Goal: Book appointment/travel/reservation

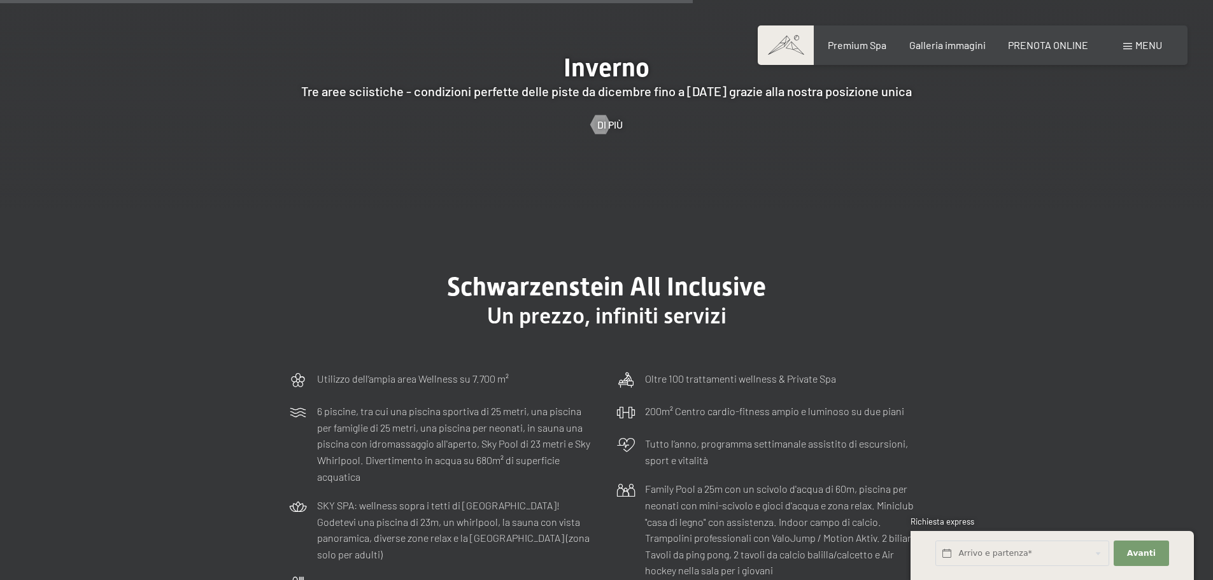
scroll to position [3567, 0]
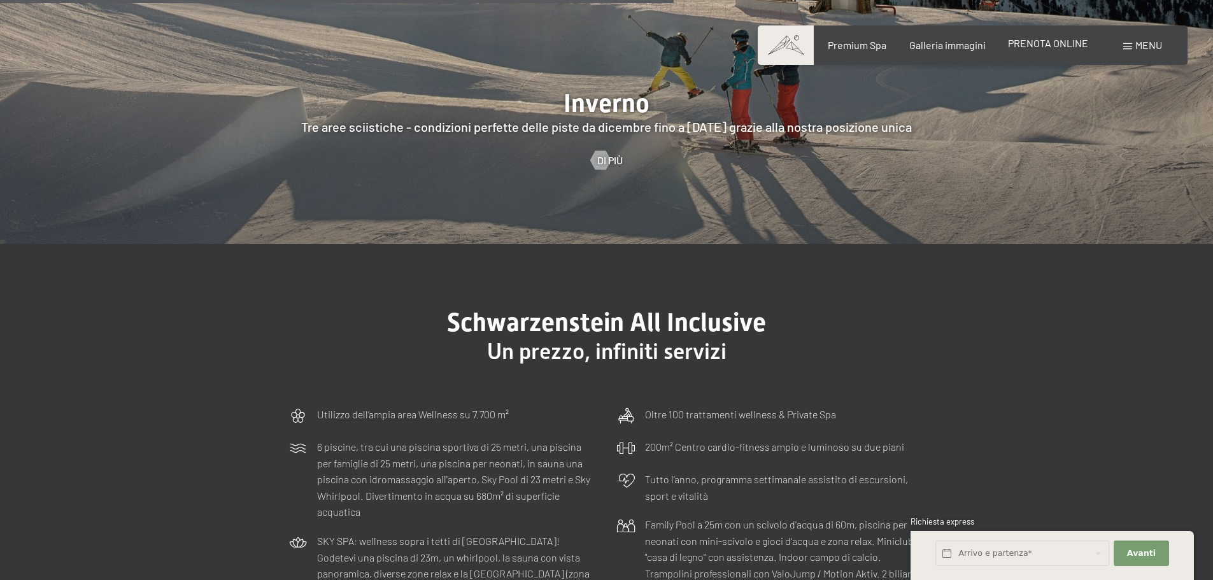
click at [1018, 47] on span "PRENOTA ONLINE" at bounding box center [1048, 43] width 80 height 12
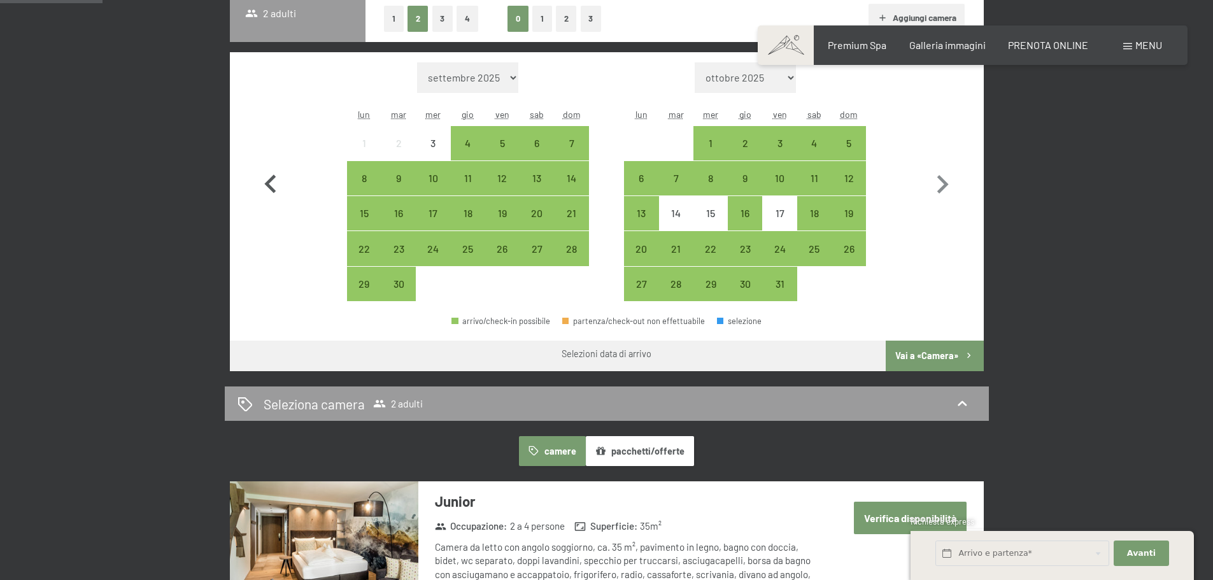
scroll to position [318, 0]
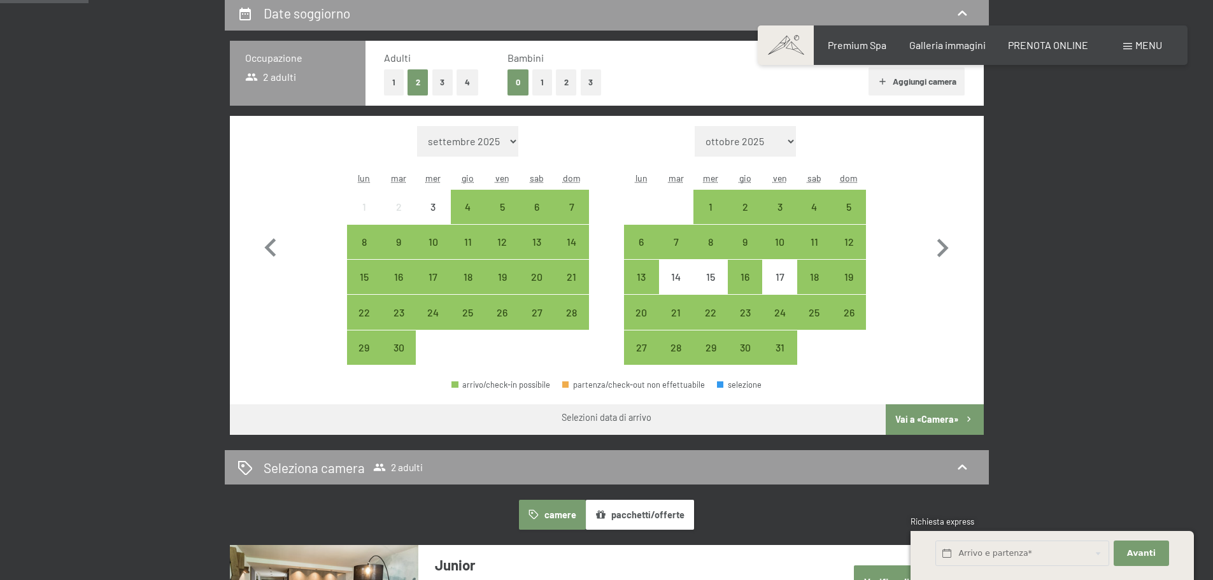
click at [545, 85] on button "1" at bounding box center [542, 82] width 20 height 26
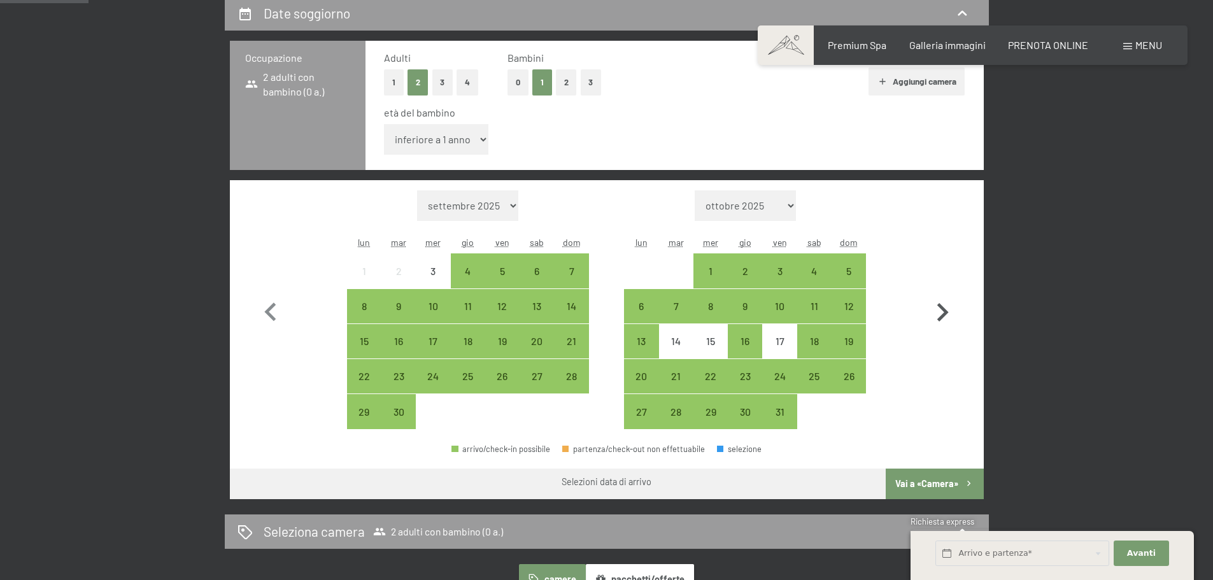
click at [943, 307] on icon "button" at bounding box center [943, 312] width 11 height 18
select select "2025-10-01"
select select "2025-11-01"
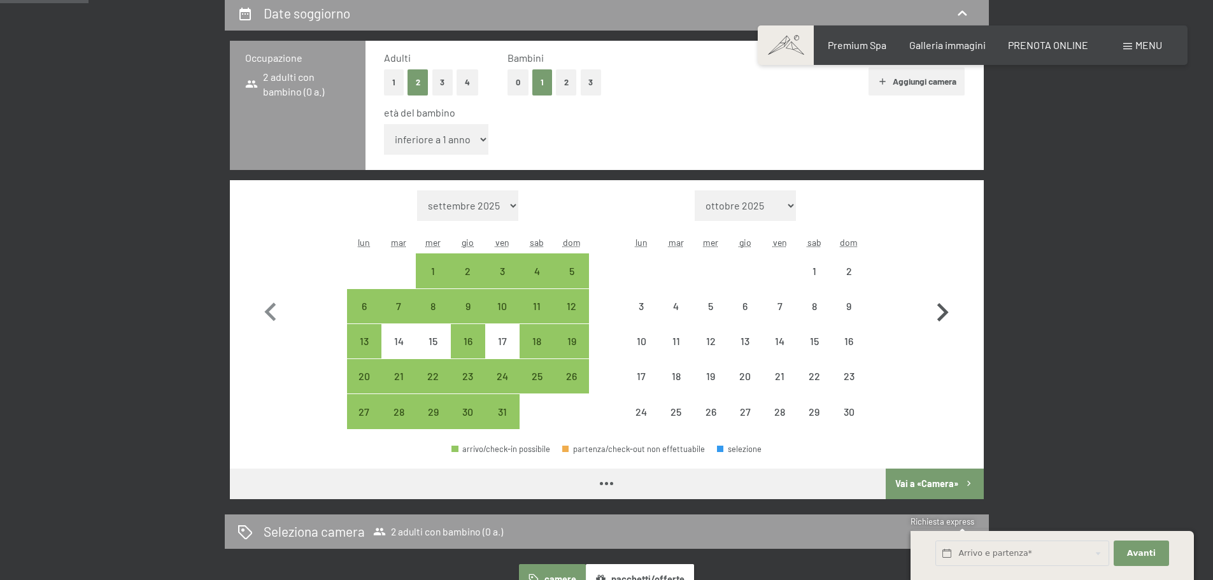
select select "2025-10-01"
select select "2025-11-01"
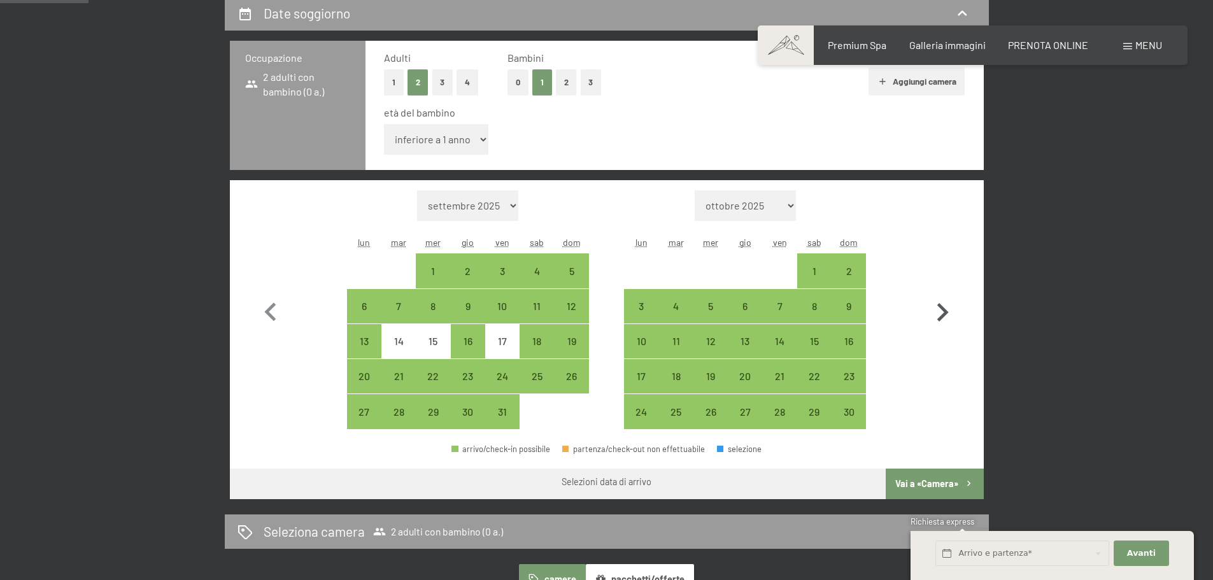
click at [948, 315] on icon "button" at bounding box center [942, 312] width 37 height 37
select select "2025-11-01"
select select "2025-12-01"
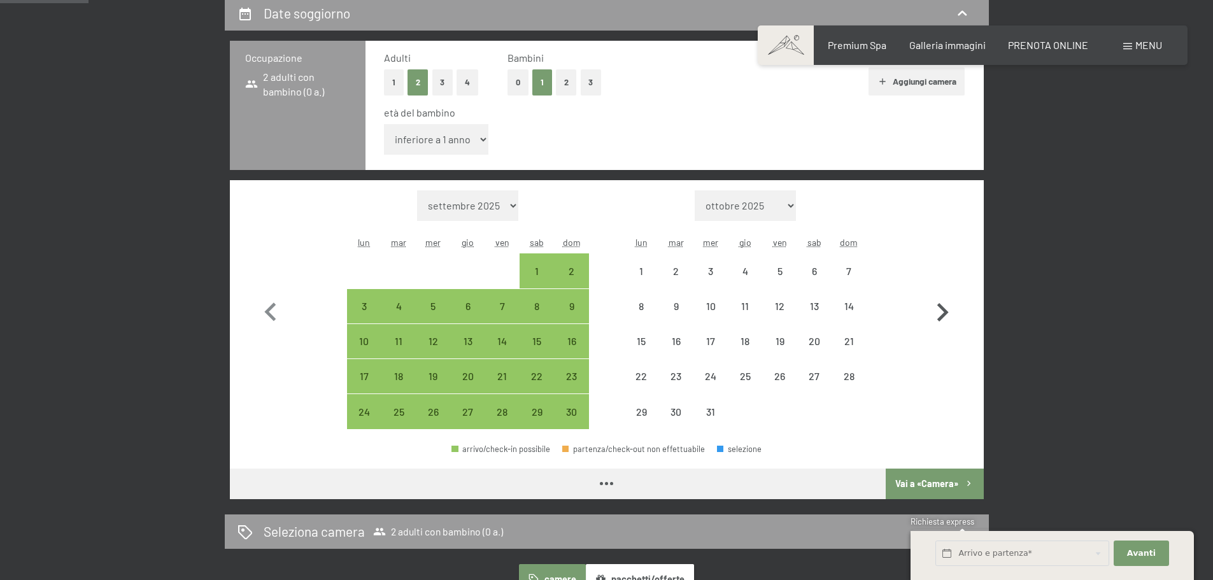
select select "2025-11-01"
select select "2025-12-01"
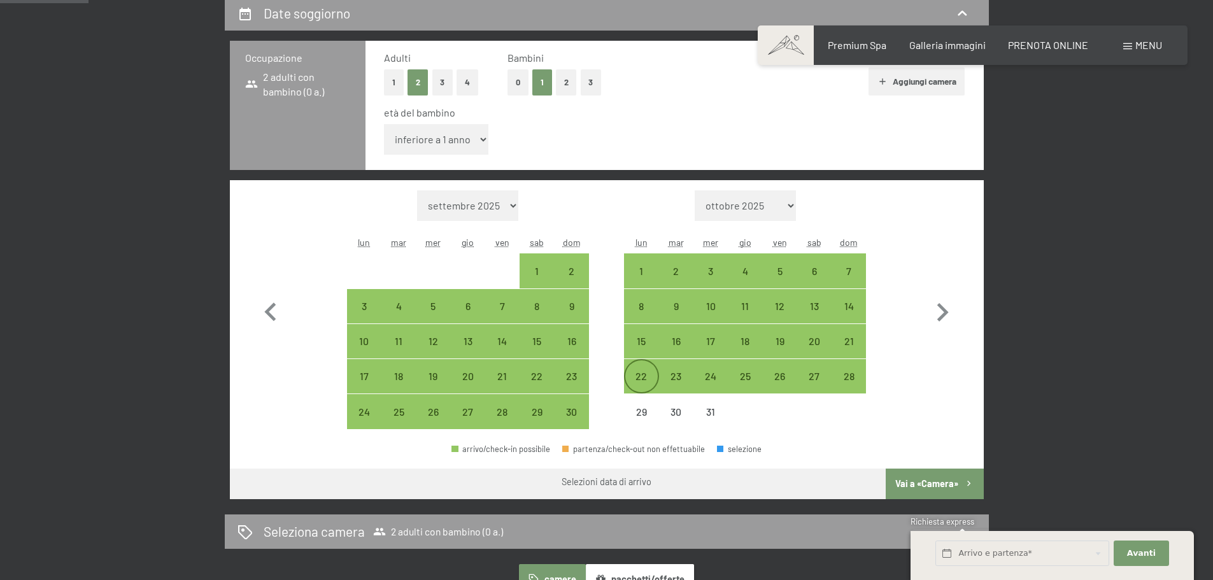
click at [642, 385] on div "22" at bounding box center [641, 387] width 32 height 32
select select "2025-11-01"
select select "2025-12-01"
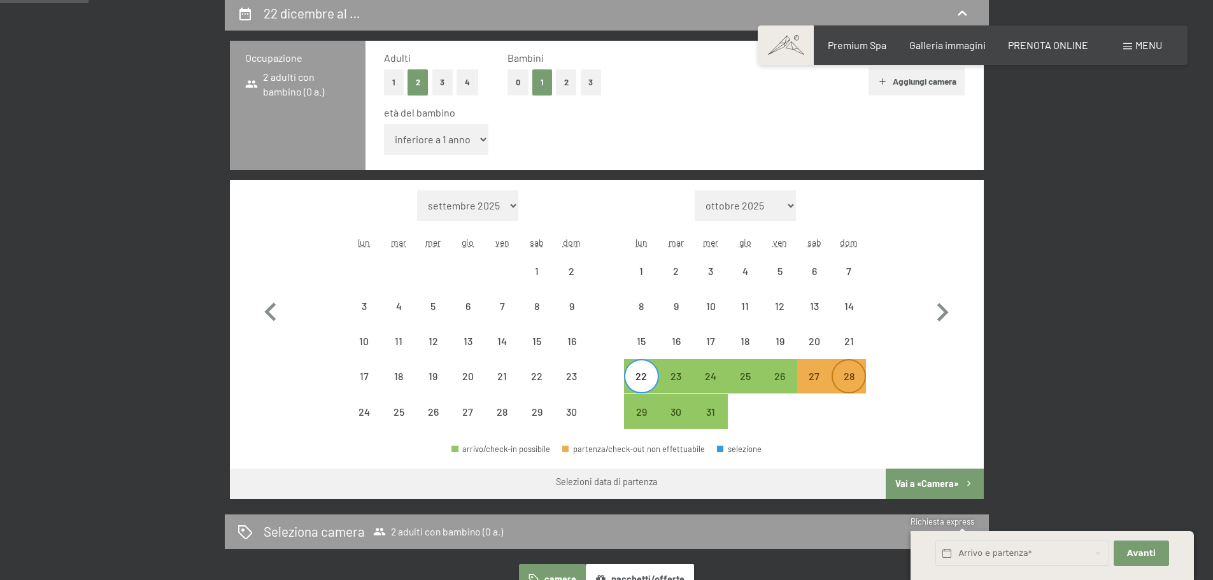
click at [844, 379] on div "28" at bounding box center [849, 387] width 32 height 32
select select "2025-11-01"
select select "2025-12-01"
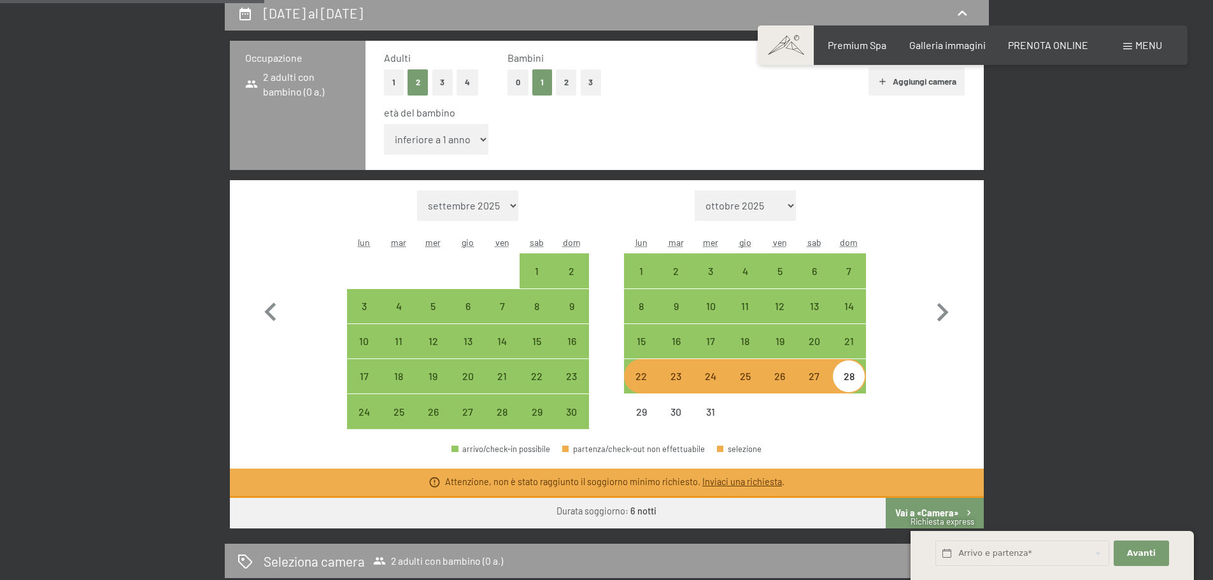
click at [894, 377] on div "Mese/anno settembre 2025 ottobre 2025 novembre 2025 dicembre 2025 gennaio 2026 …" at bounding box center [606, 309] width 709 height 239
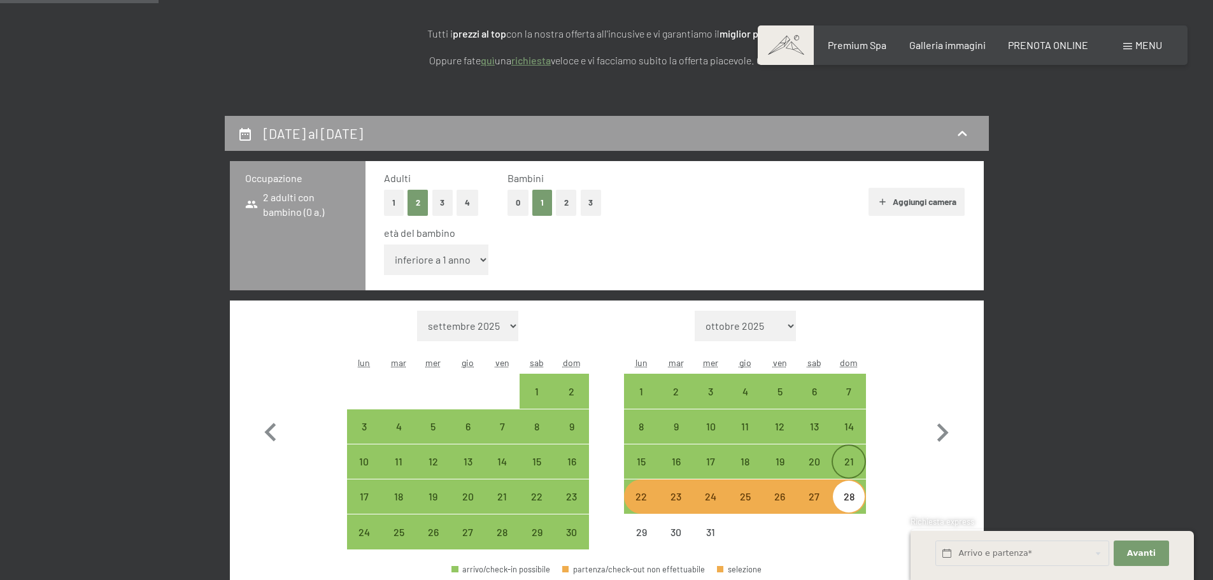
scroll to position [191, 0]
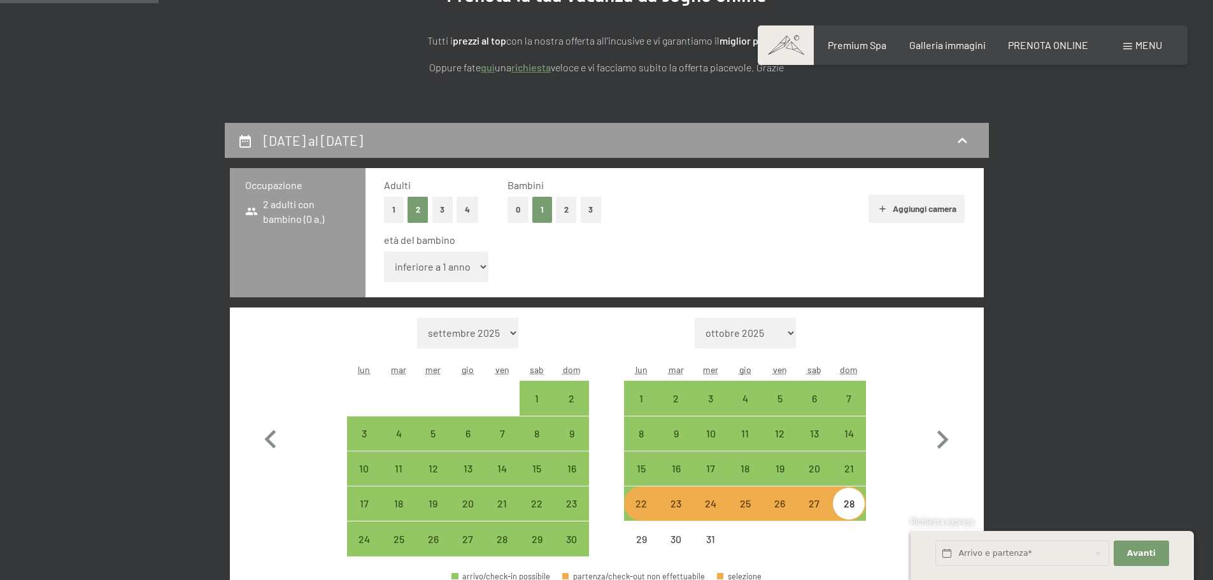
click at [477, 266] on select "inferiore a 1 anno 1 anno 2 anni 3 anni 4 anni 5 anni 6 anni 7 anni 8 anni 9 an…" at bounding box center [436, 267] width 105 height 31
click at [565, 245] on div "età del bambino" at bounding box center [669, 240] width 571 height 14
click at [559, 214] on button "2" at bounding box center [566, 210] width 21 height 26
select select "2025-11-01"
select select "2025-12-01"
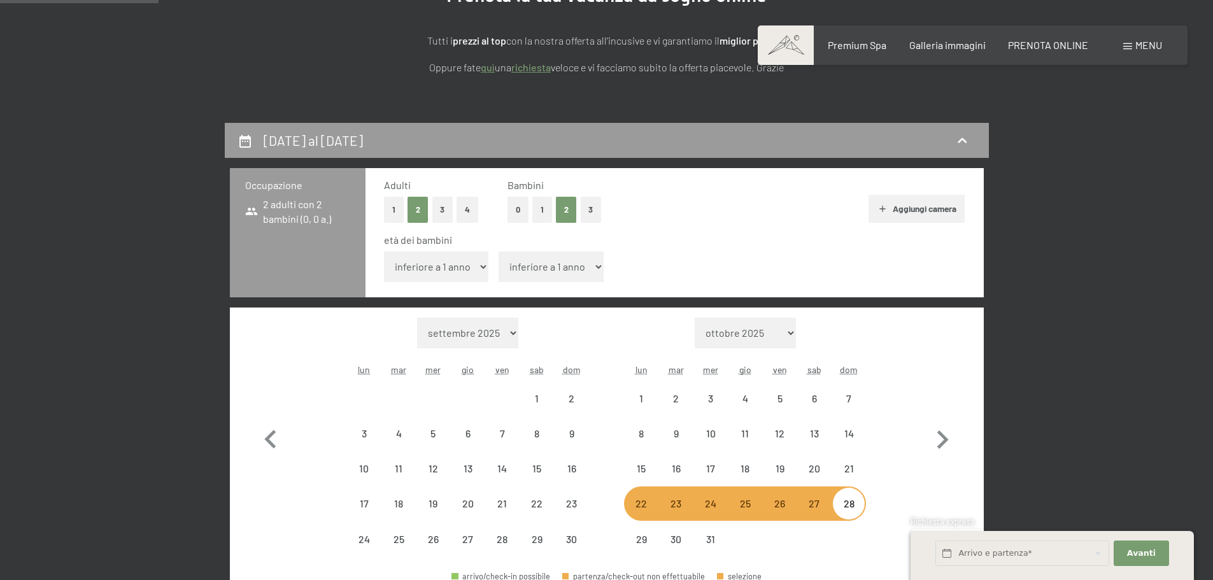
select select "2025-11-01"
select select "2025-12-01"
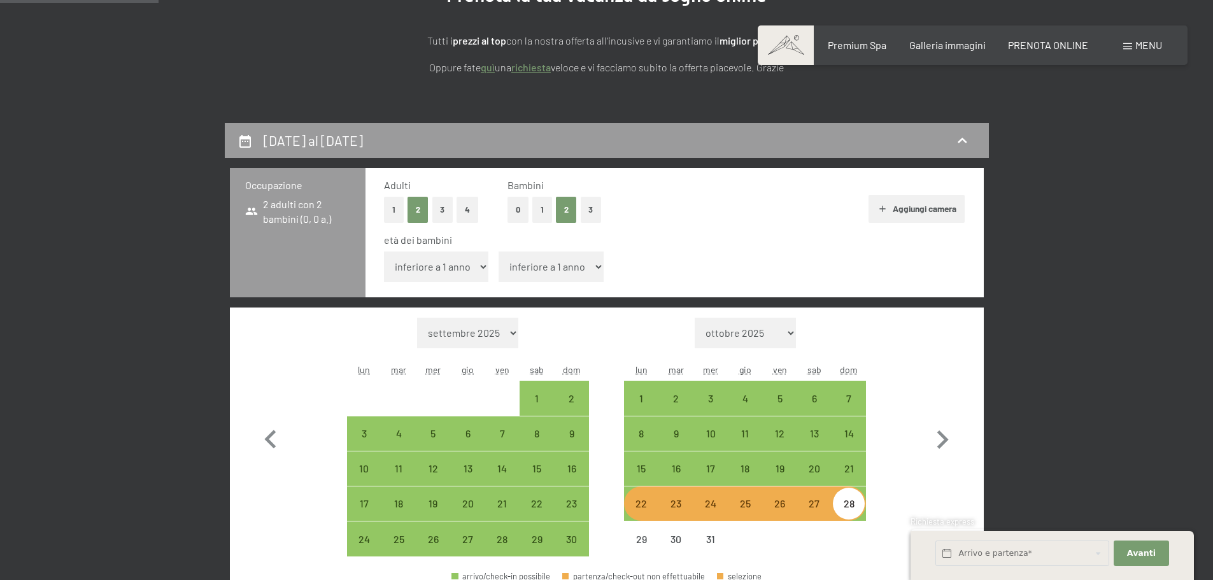
click at [476, 266] on select "inferiore a 1 anno 1 anno 2 anni 3 anni 4 anni 5 anni 6 anni 7 anni 8 anni 9 an…" at bounding box center [436, 267] width 105 height 31
select select "3"
click at [384, 252] on select "inferiore a 1 anno 1 anno 2 anni 3 anni 4 anni 5 anni 6 anni 7 anni 8 anni 9 an…" at bounding box center [436, 267] width 105 height 31
select select "2025-11-01"
select select "2025-12-01"
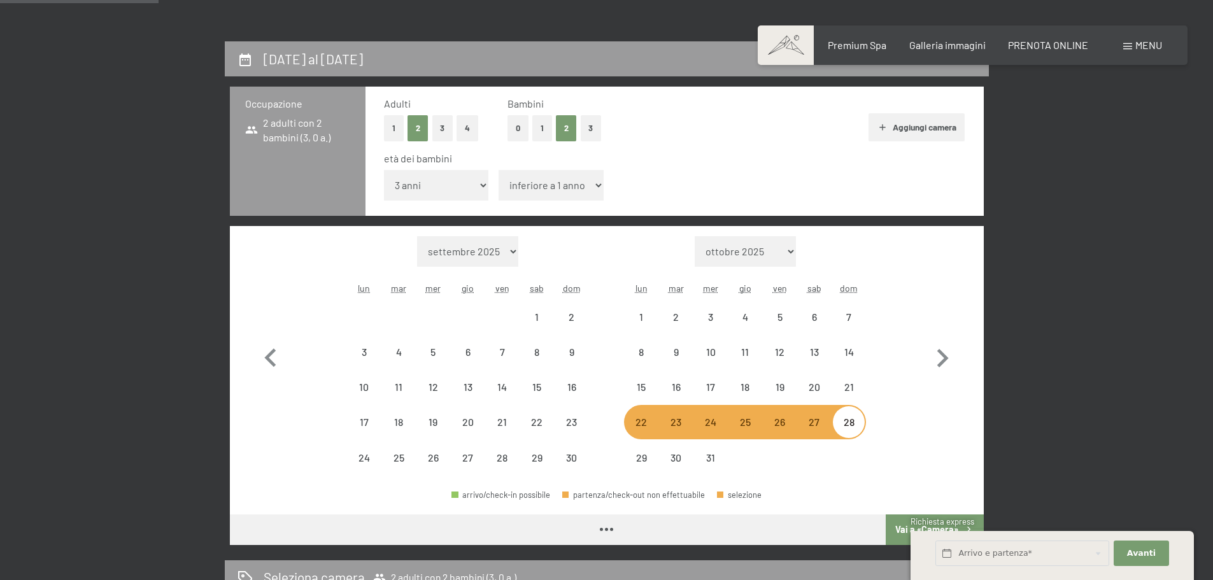
select select "2025-11-01"
select select "2025-12-01"
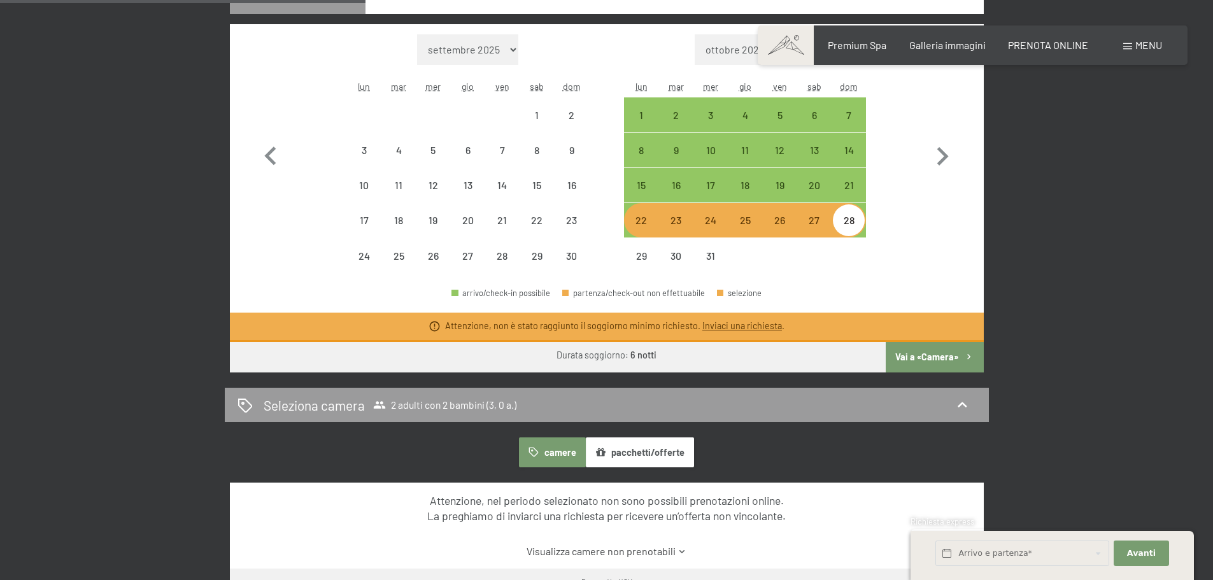
scroll to position [510, 0]
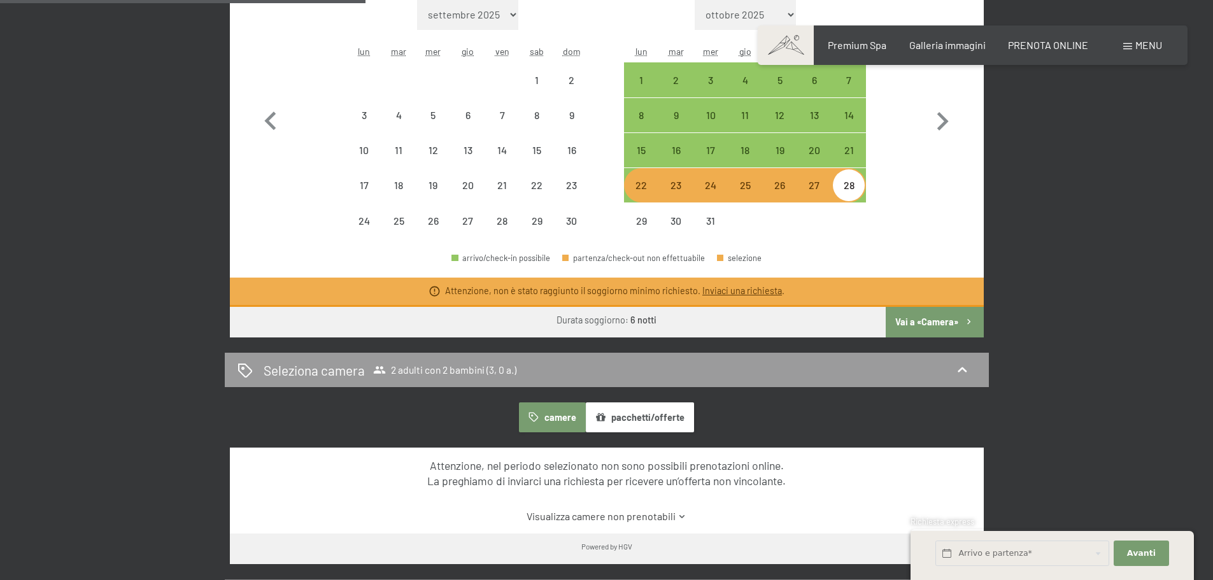
select select "2025-11-01"
select select "2025-12-01"
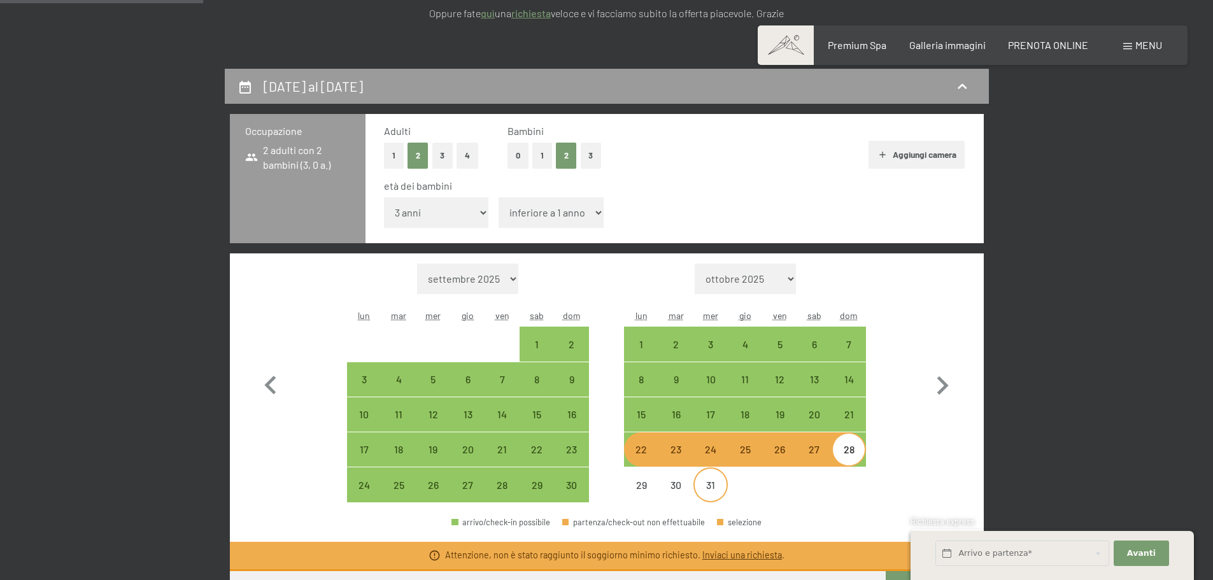
scroll to position [318, 0]
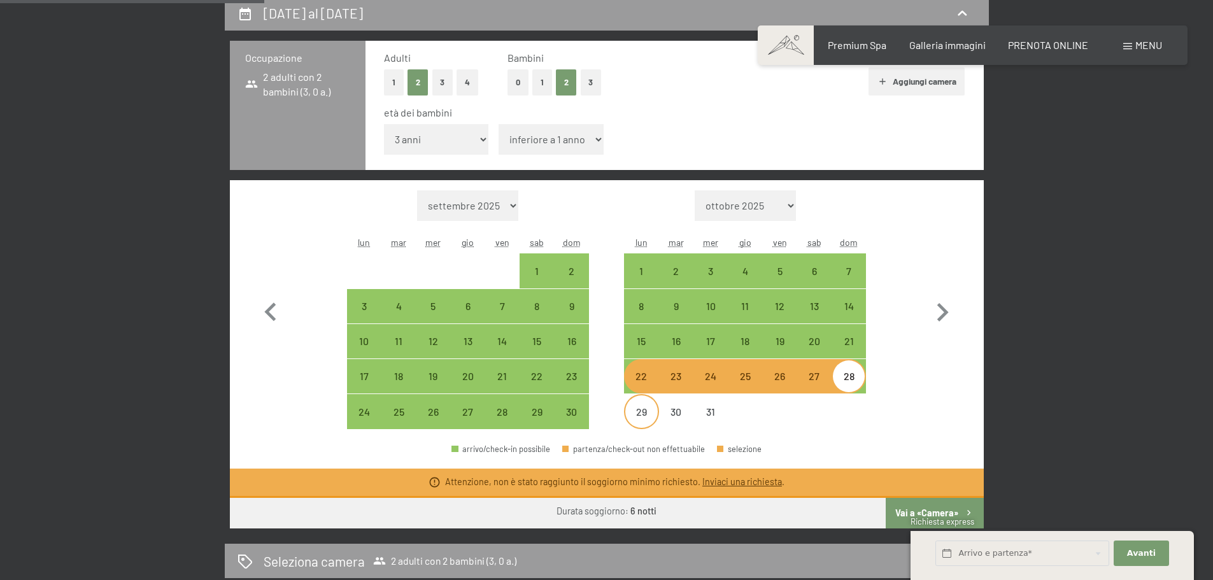
click at [648, 413] on div "29" at bounding box center [641, 423] width 32 height 32
select select "2025-11-01"
select select "2025-12-01"
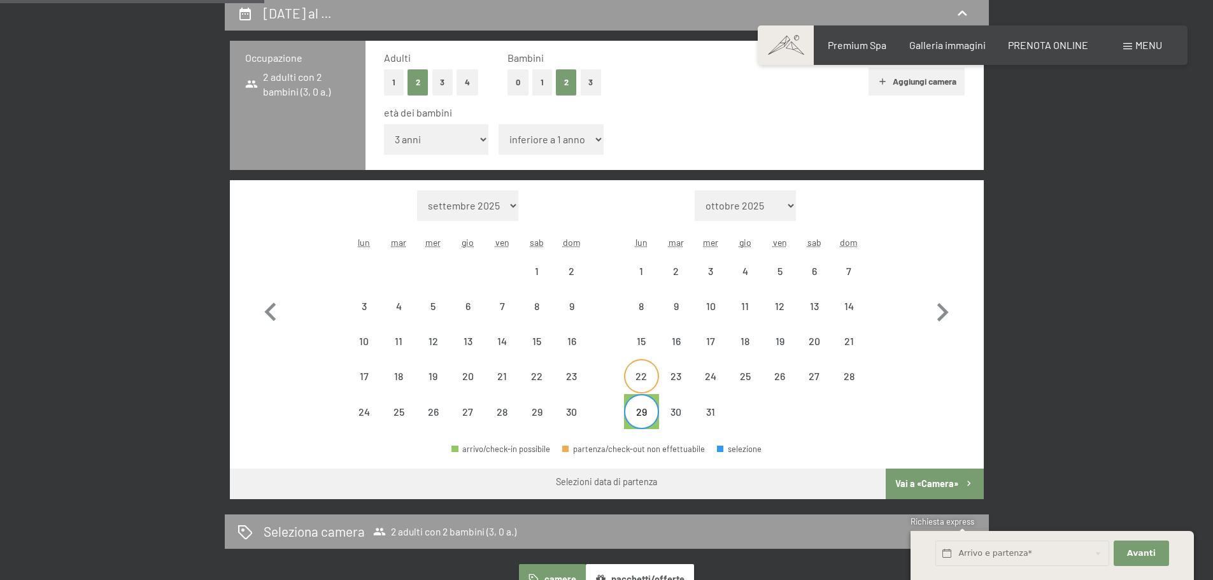
click at [645, 389] on div "22" at bounding box center [641, 387] width 32 height 32
select select "2025-11-01"
select select "2025-12-01"
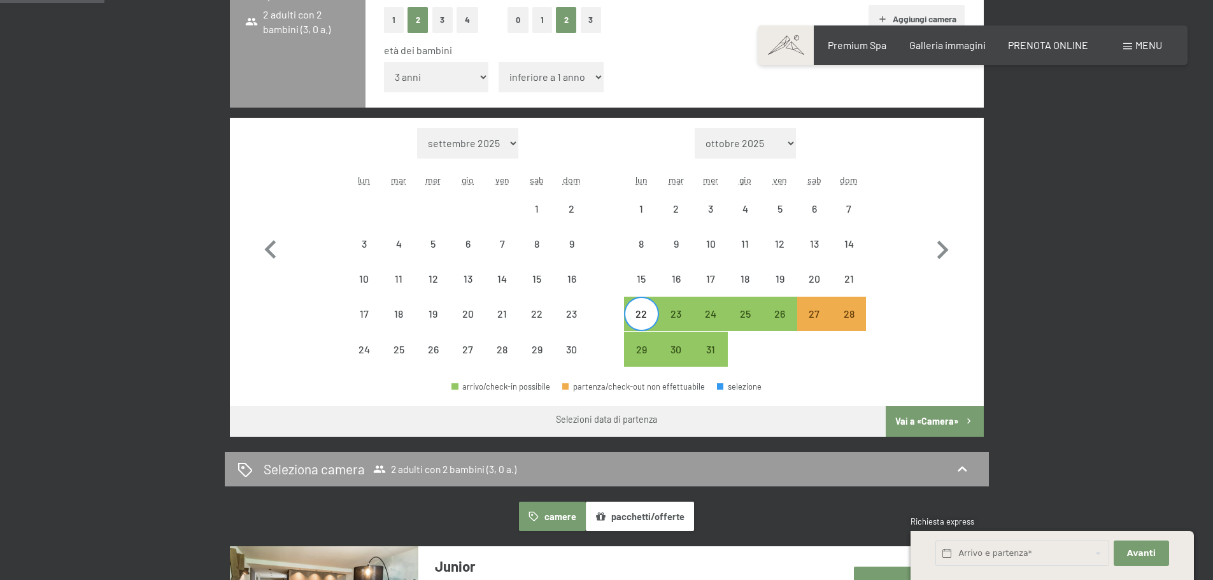
scroll to position [382, 0]
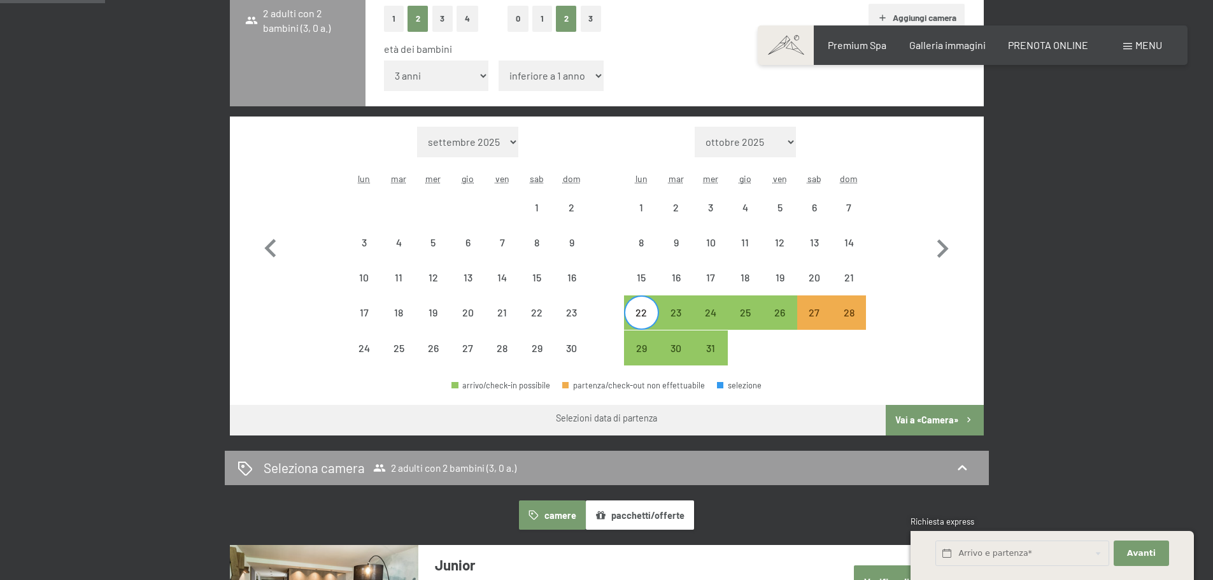
click at [642, 311] on div "22" at bounding box center [641, 324] width 32 height 32
select select "2025-11-01"
select select "2025-12-01"
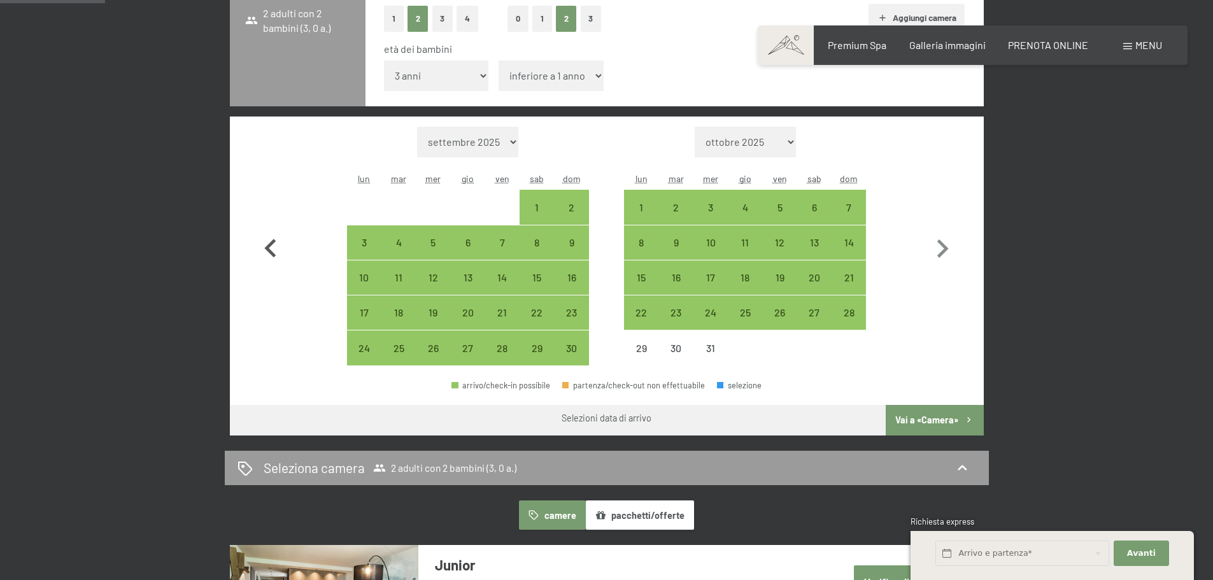
click at [271, 249] on icon "button" at bounding box center [270, 249] width 37 height 37
select select "2025-10-01"
select select "2025-11-01"
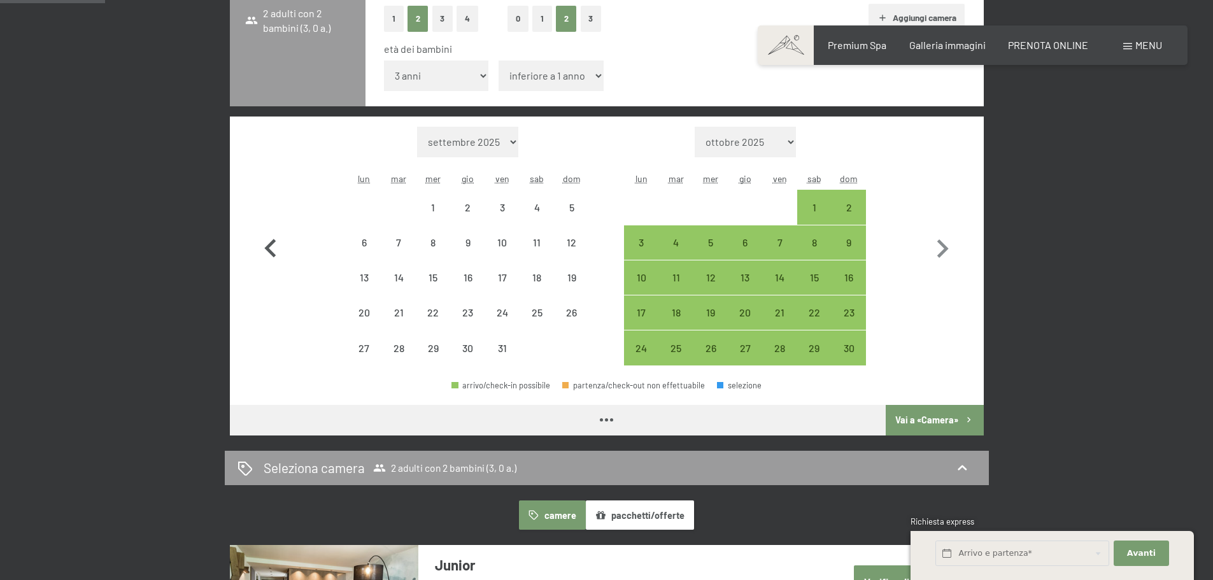
click at [271, 249] on icon "button" at bounding box center [270, 249] width 37 height 37
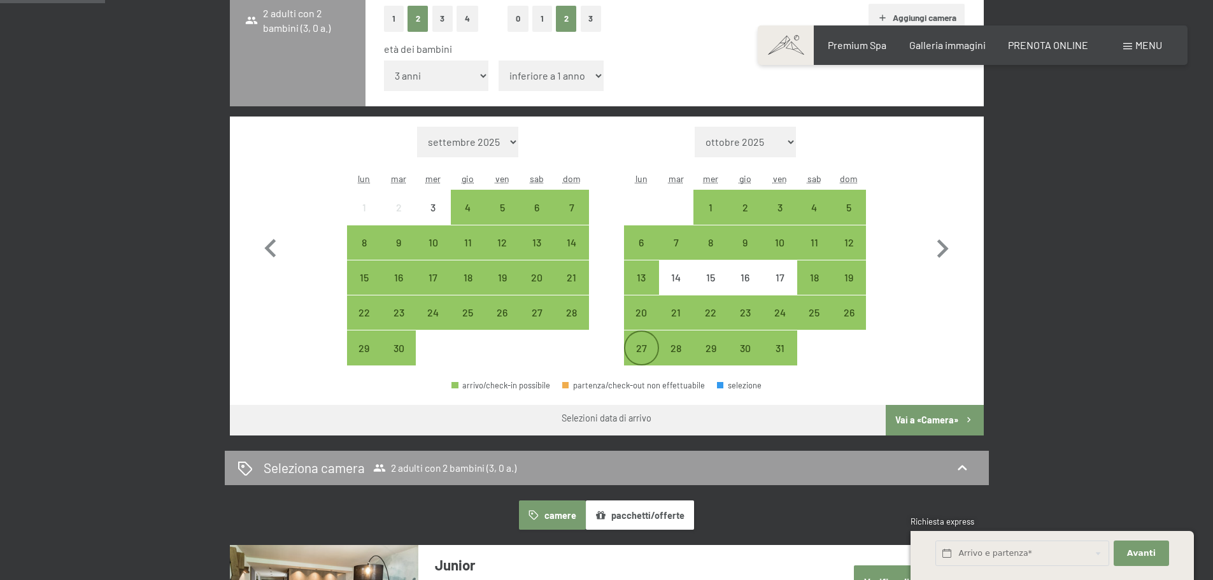
click at [650, 346] on div "27" at bounding box center [641, 359] width 32 height 32
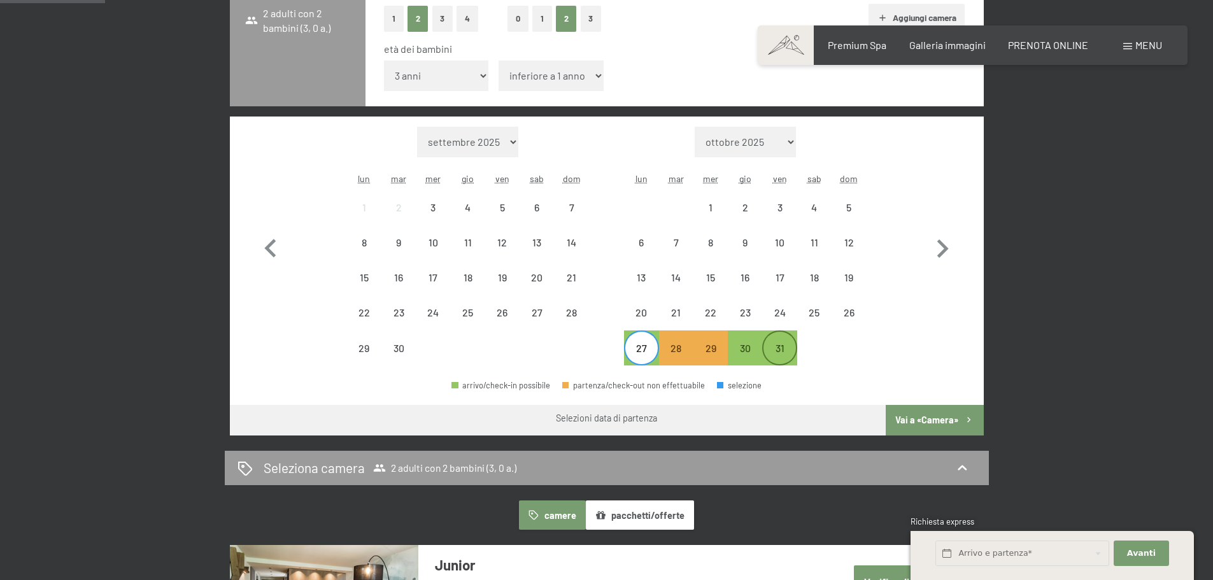
click at [786, 356] on div "31" at bounding box center [780, 359] width 32 height 32
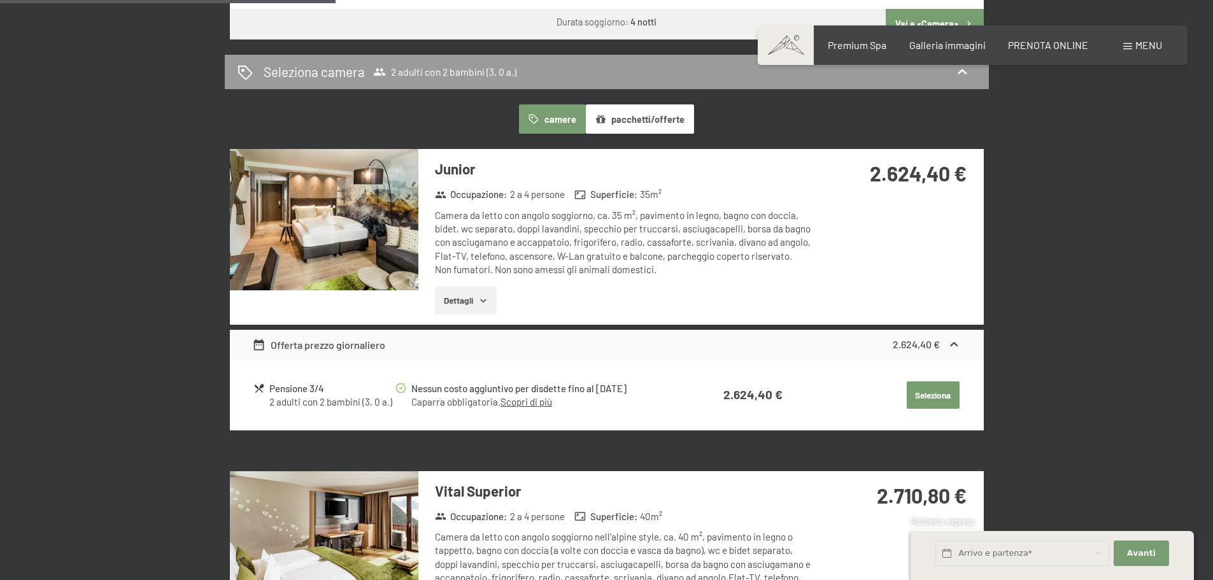
scroll to position [764, 0]
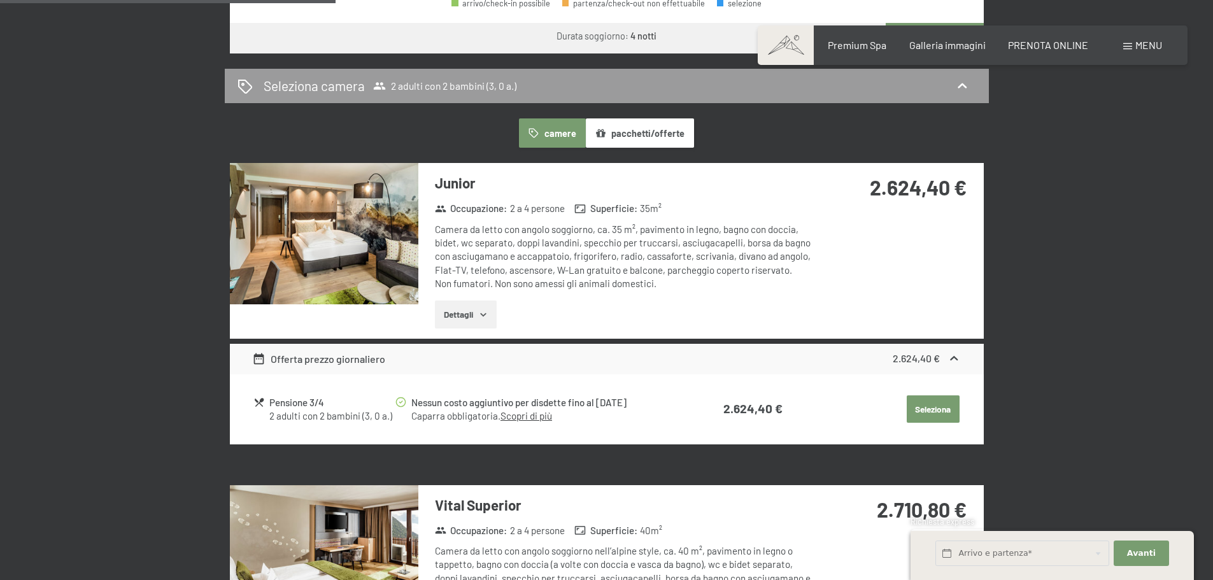
click at [486, 314] on icon "button" at bounding box center [483, 314] width 6 height 3
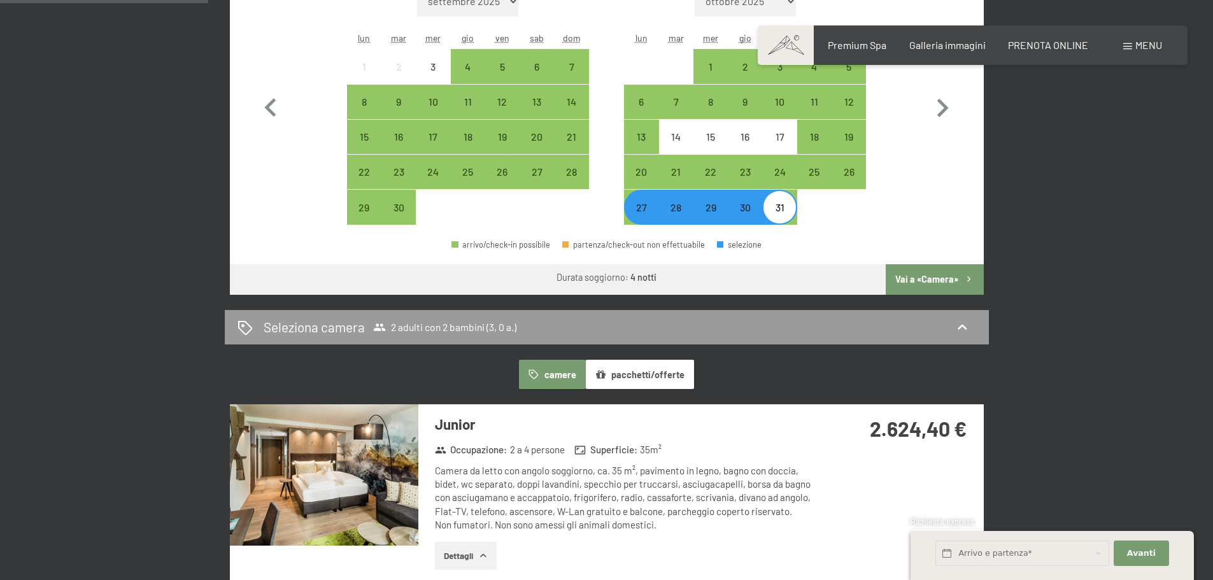
scroll to position [510, 0]
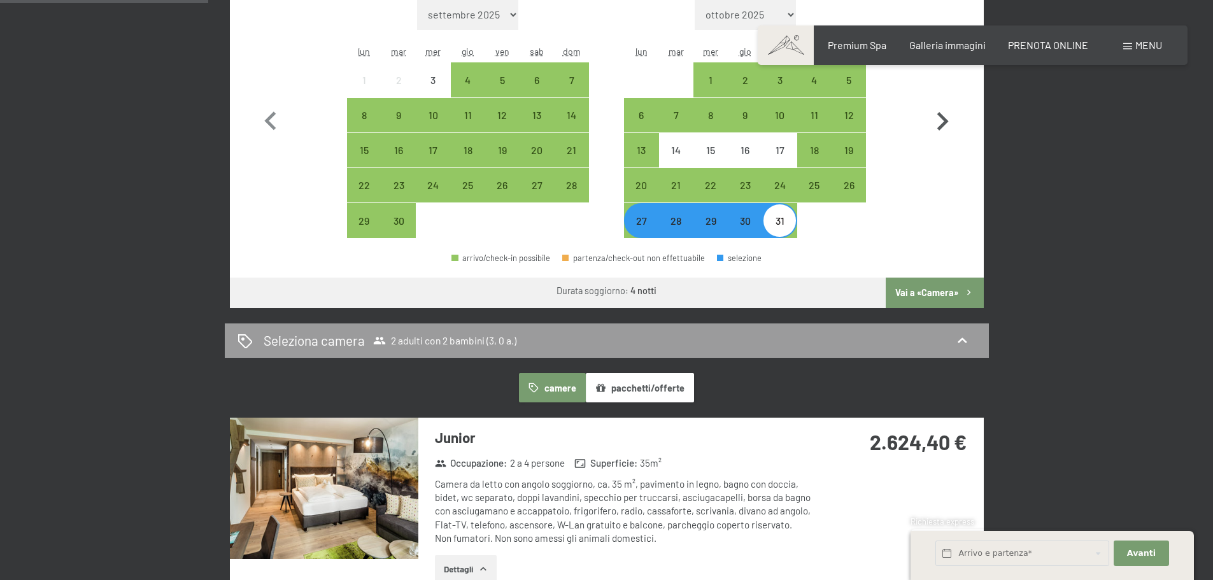
click at [943, 125] on icon "button" at bounding box center [943, 121] width 11 height 18
select select "2025-10-01"
select select "2025-11-01"
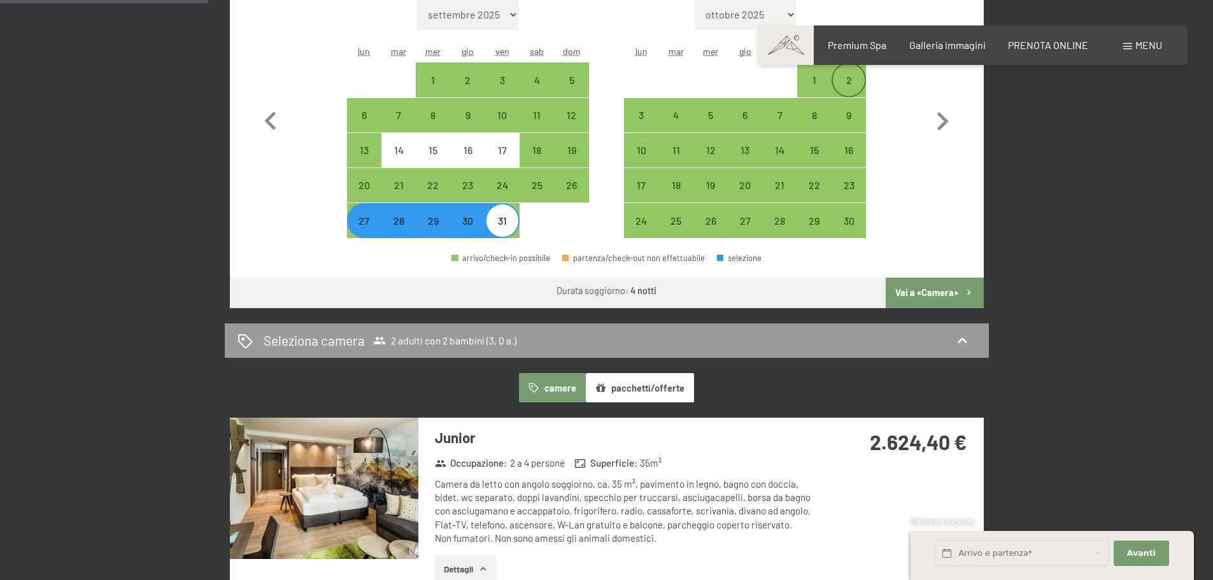
click at [846, 87] on div "2" at bounding box center [849, 91] width 32 height 32
select select "2025-10-01"
select select "2025-11-01"
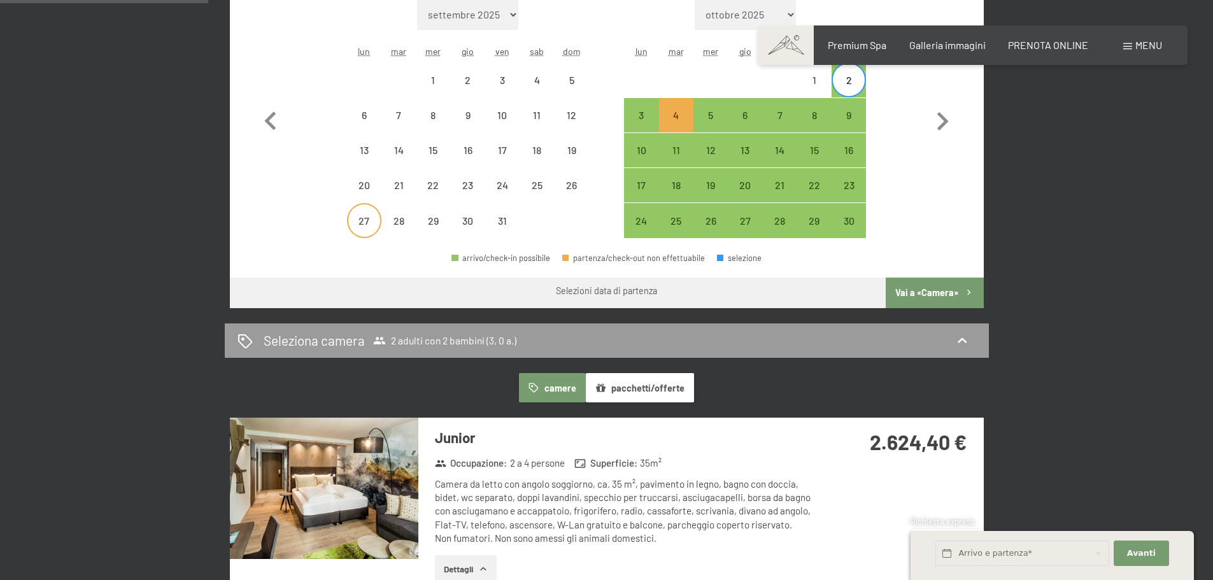
click at [367, 217] on div "27" at bounding box center [364, 232] width 32 height 32
select select "2025-10-01"
select select "2025-11-01"
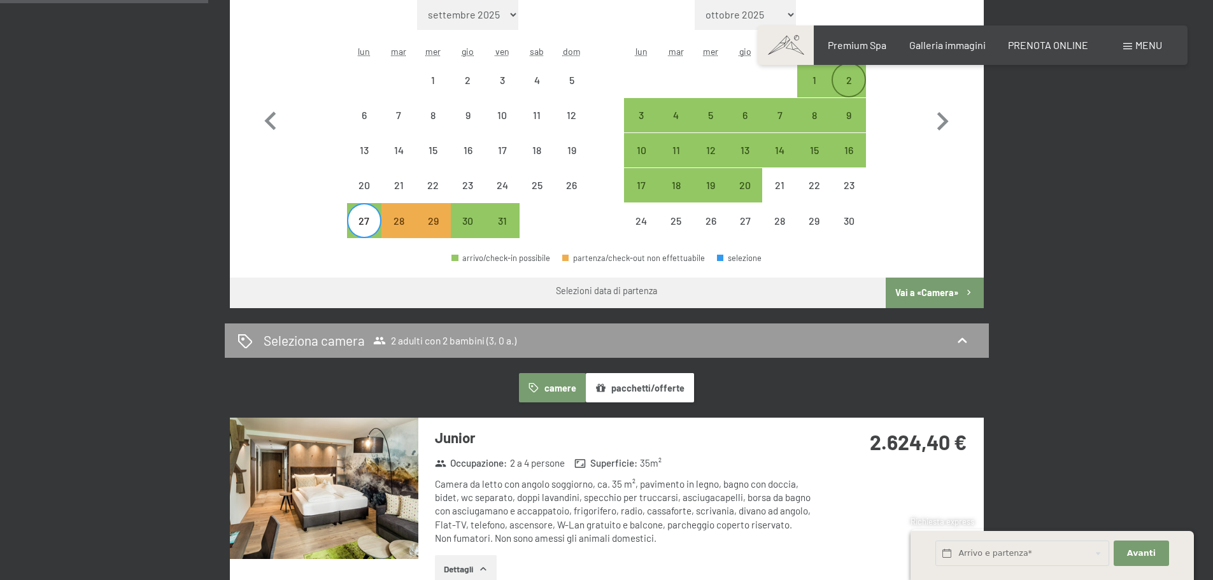
click at [838, 75] on div "2" at bounding box center [849, 91] width 32 height 32
select select "2025-10-01"
select select "2025-11-01"
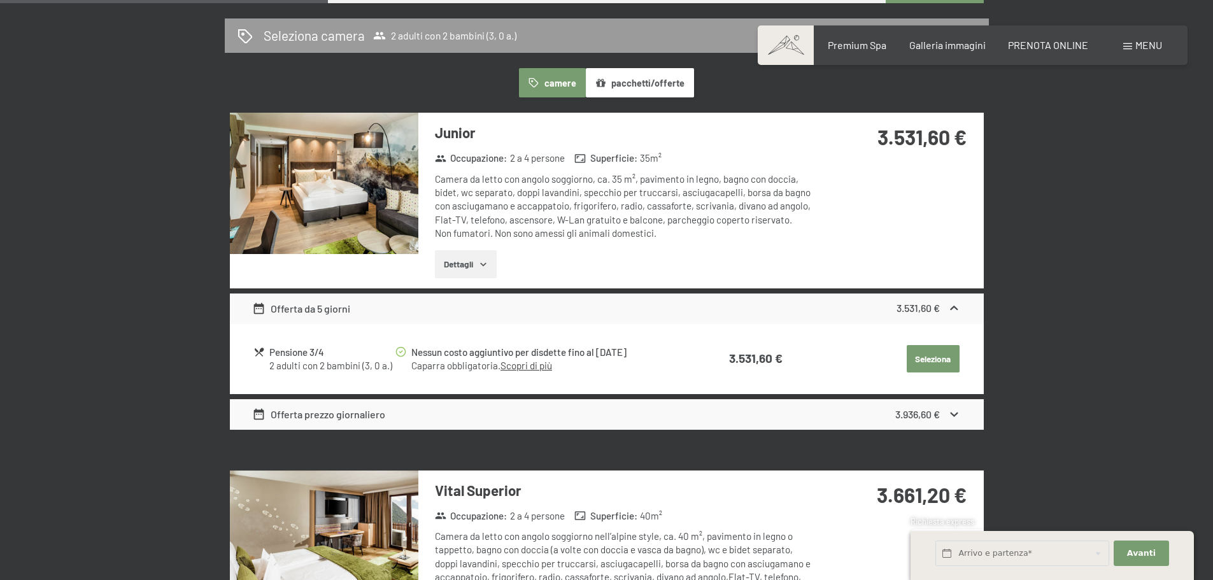
scroll to position [828, 0]
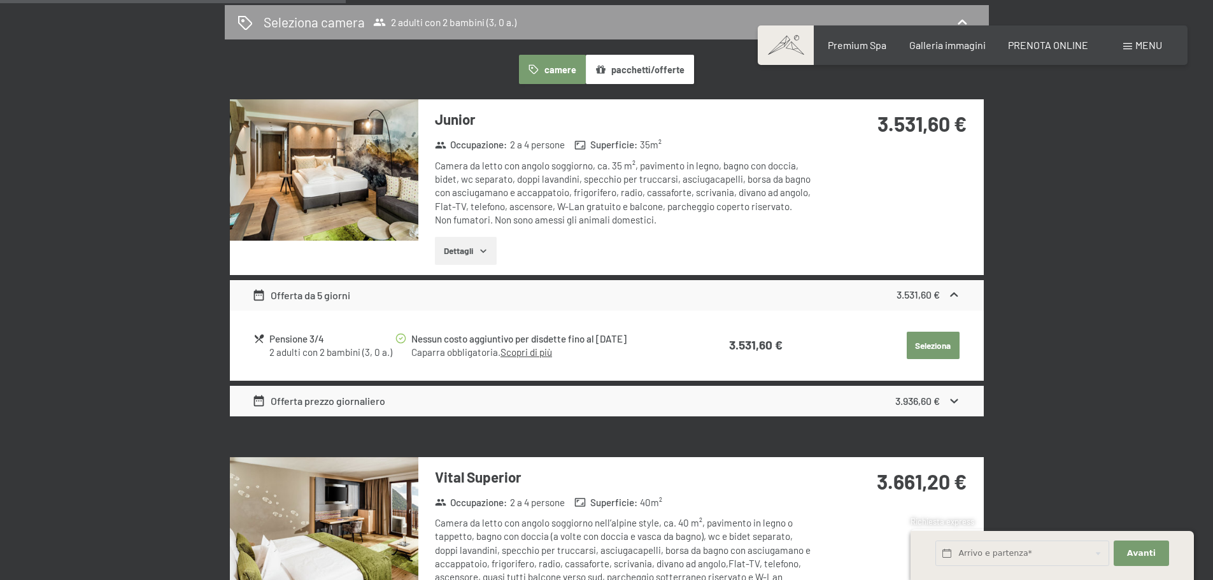
click at [473, 248] on button "Dettagli" at bounding box center [466, 251] width 62 height 28
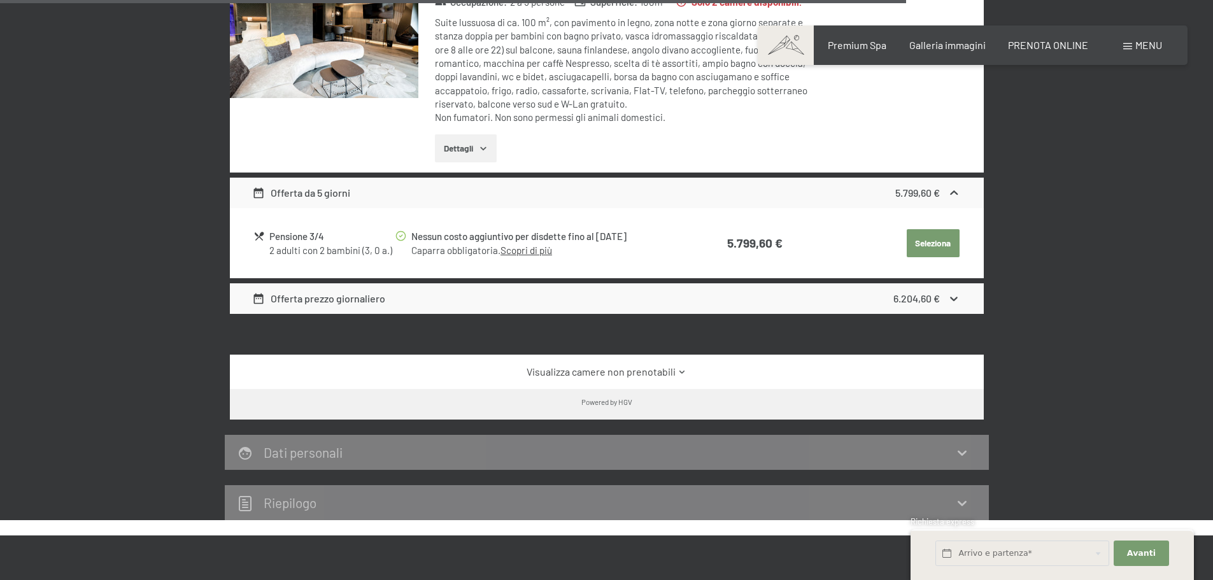
scroll to position [2357, 0]
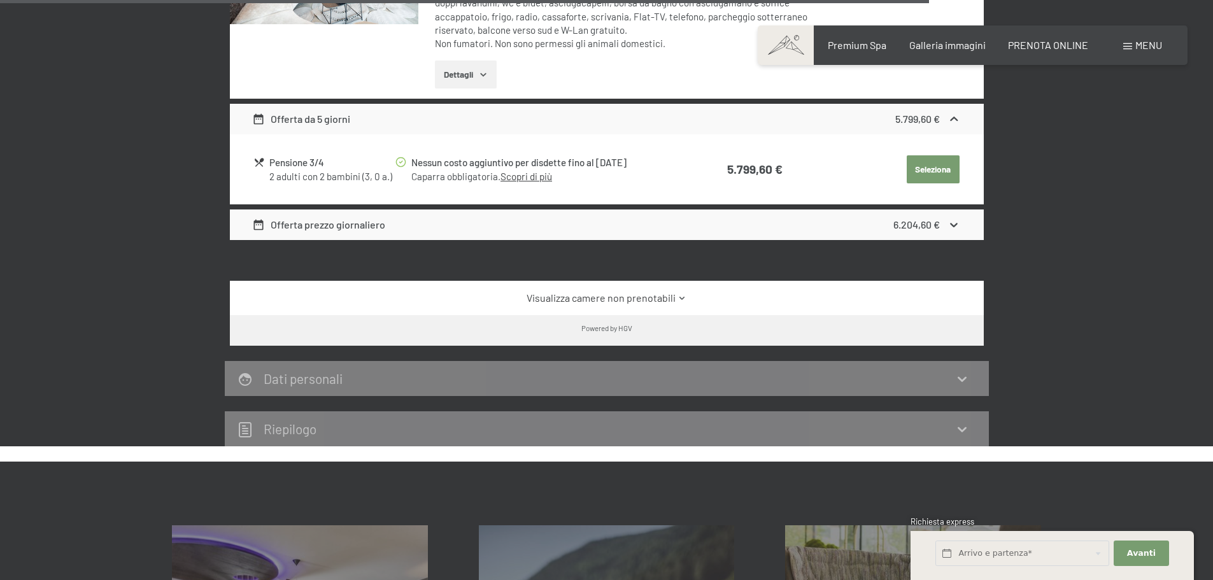
click at [682, 294] on icon at bounding box center [683, 299] width 10 height 10
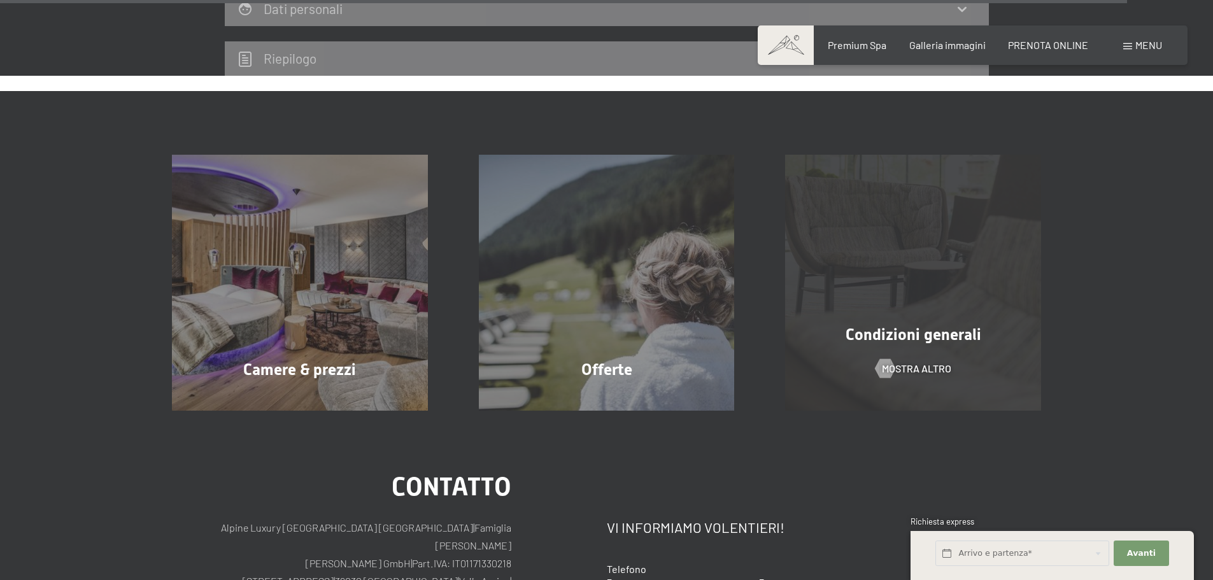
scroll to position [4905, 0]
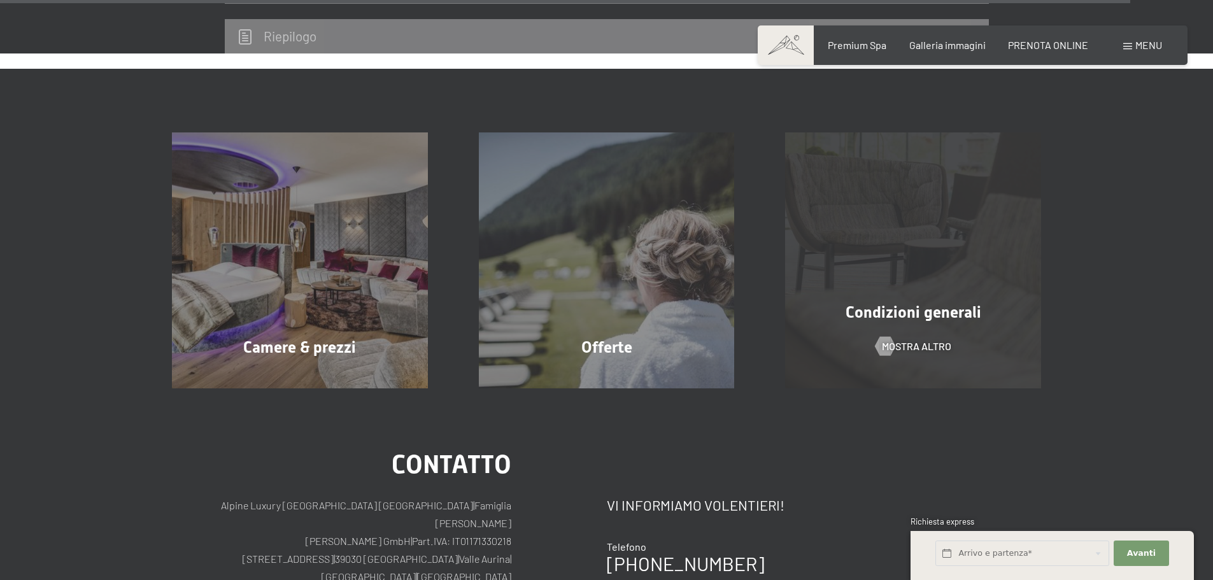
click at [920, 247] on div "Condizioni generali mostra altro" at bounding box center [913, 260] width 307 height 256
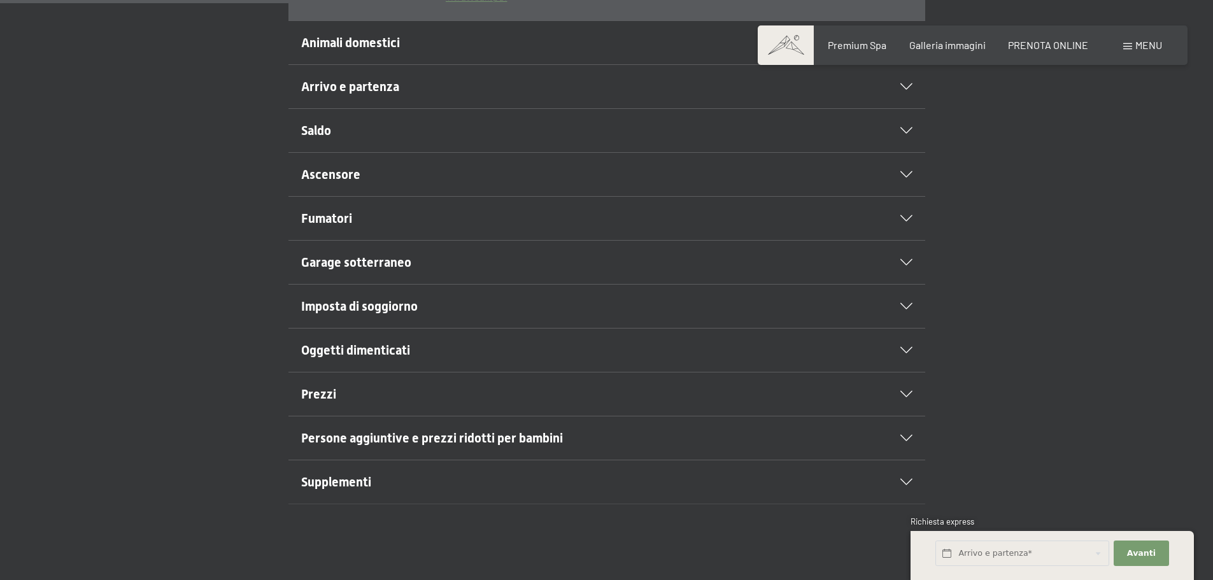
scroll to position [637, 0]
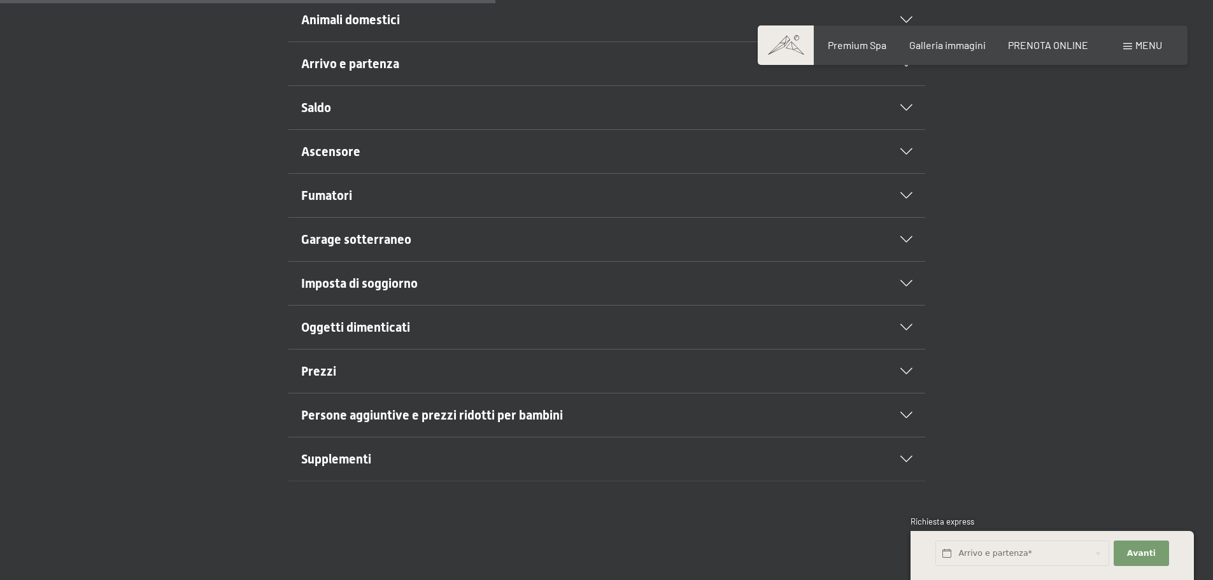
click at [396, 422] on span "Persone aggiuntive e prezzi ridotti per bambini" at bounding box center [432, 415] width 262 height 15
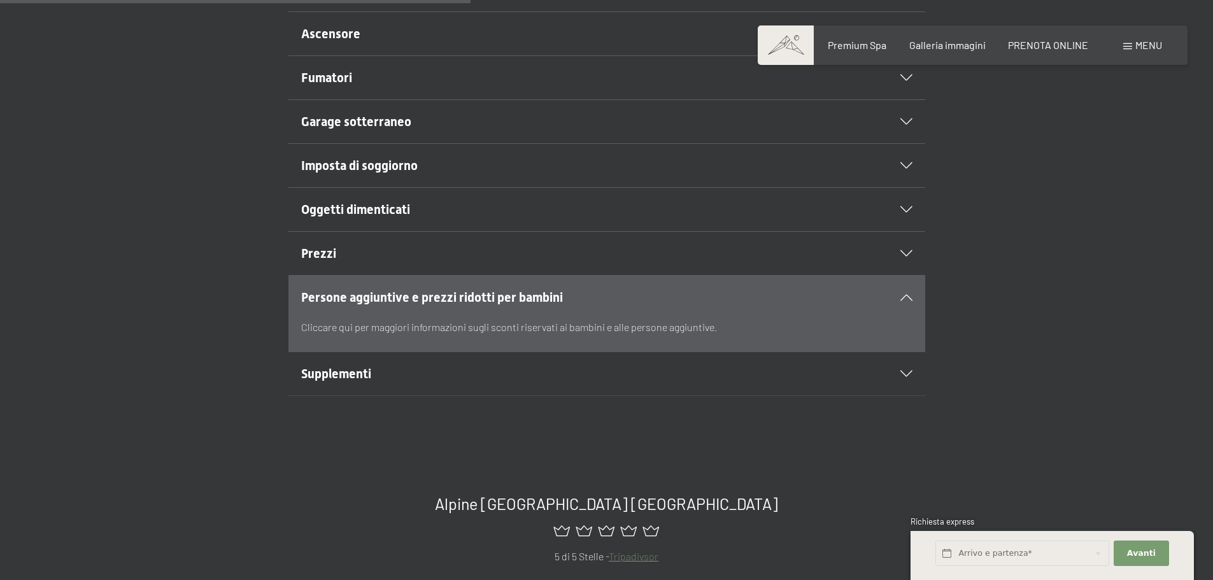
scroll to position [519, 0]
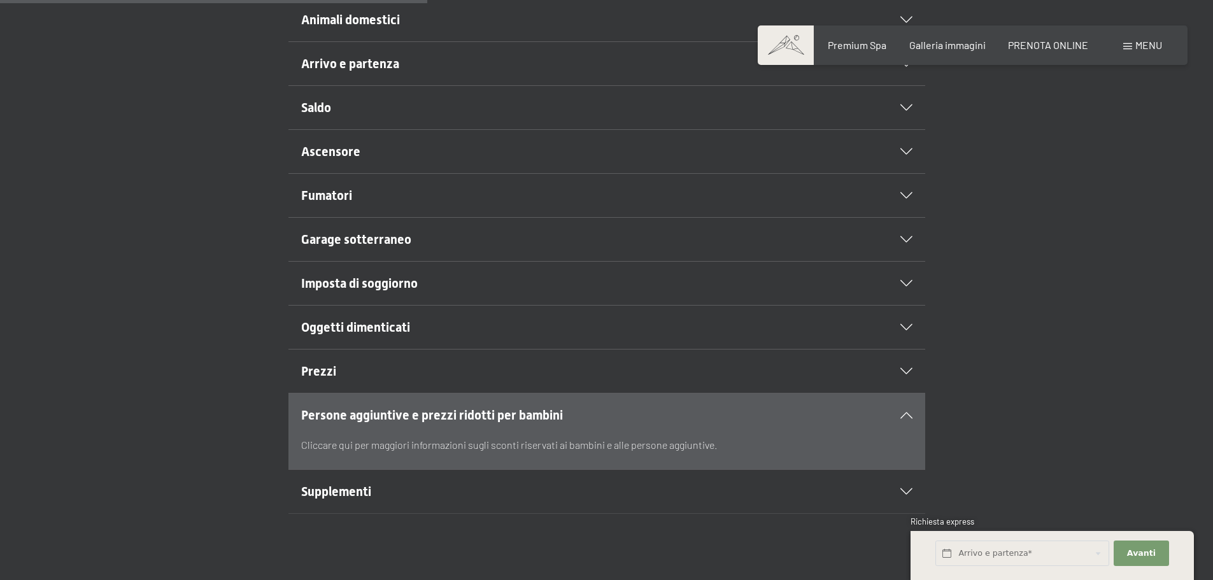
click at [359, 485] on span "Supplementi" at bounding box center [336, 491] width 70 height 15
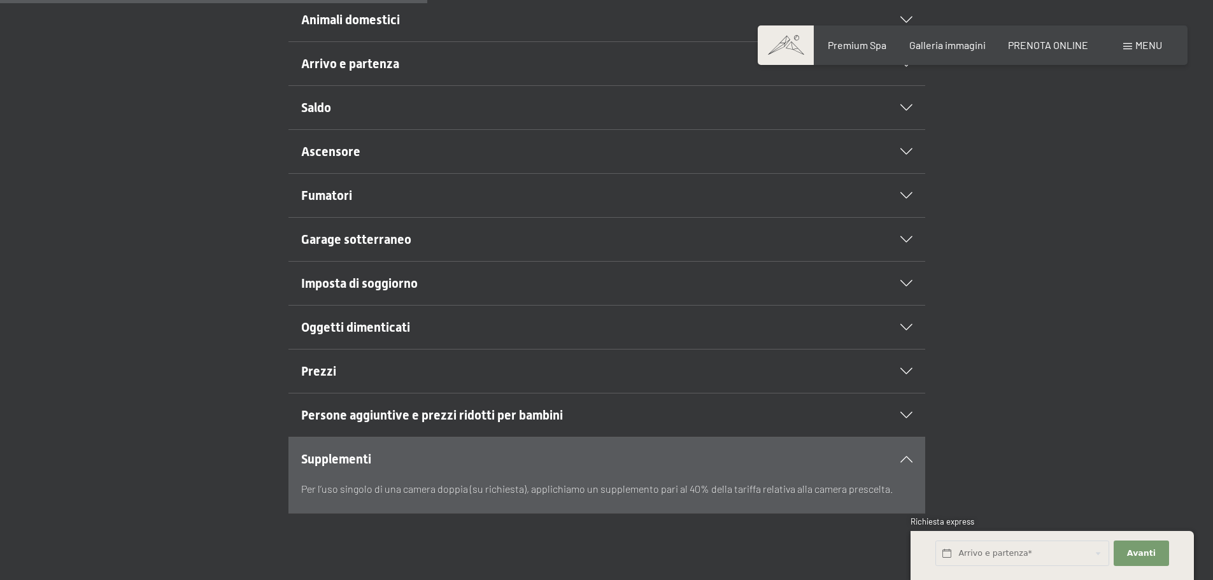
click at [366, 374] on h2 "Prezzi" at bounding box center [576, 371] width 550 height 18
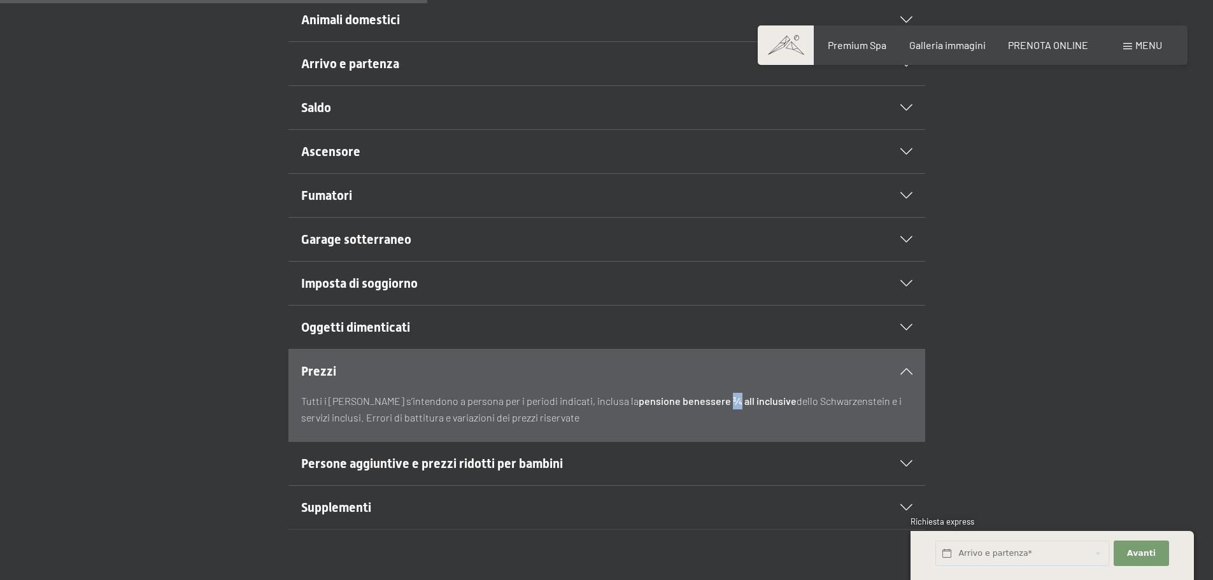
drag, startPoint x: 678, startPoint y: 399, endPoint x: 686, endPoint y: 403, distance: 8.3
click at [686, 403] on strong "pensione benessere ¾ all inclusive" at bounding box center [718, 401] width 158 height 12
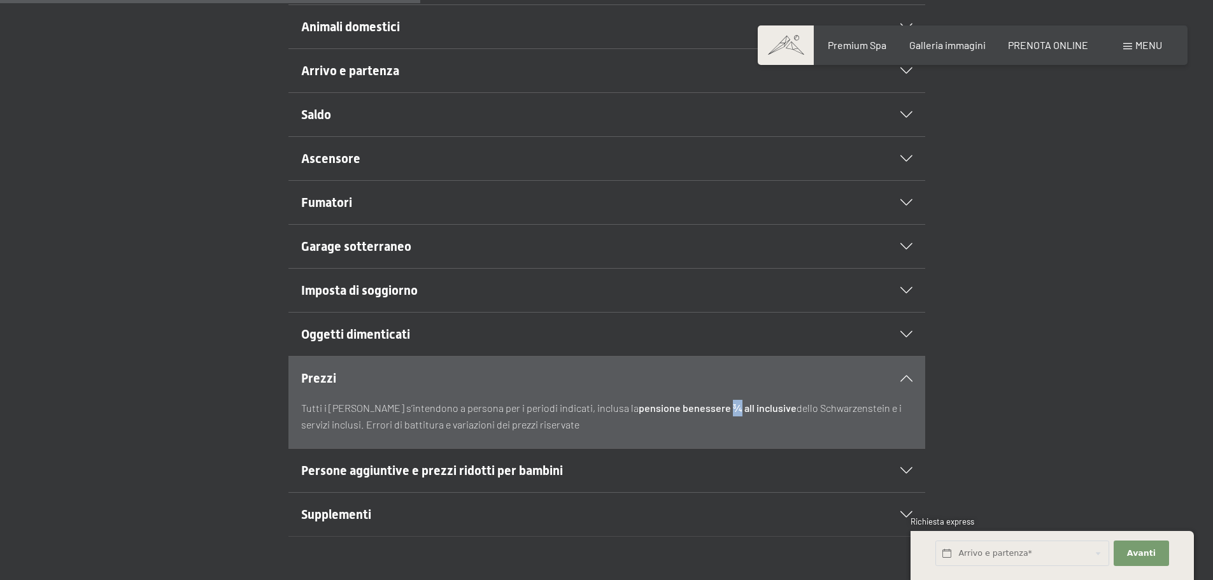
scroll to position [510, 0]
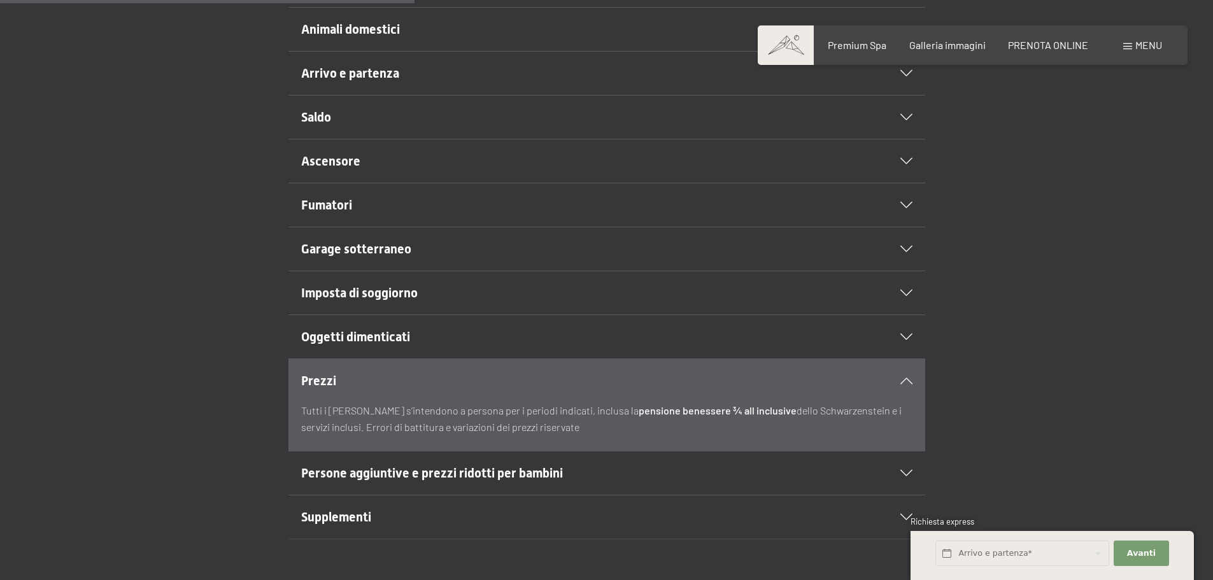
click at [398, 330] on span "Oggetti dimenticati" at bounding box center [355, 336] width 109 height 15
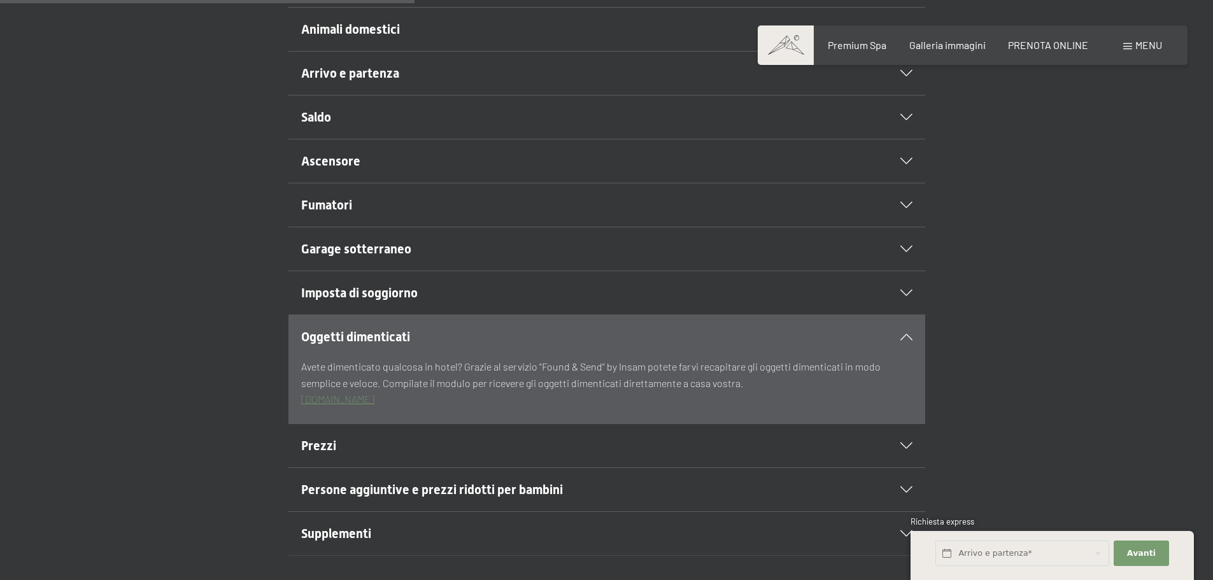
click at [399, 290] on span "Imposta di soggiorno" at bounding box center [359, 292] width 117 height 15
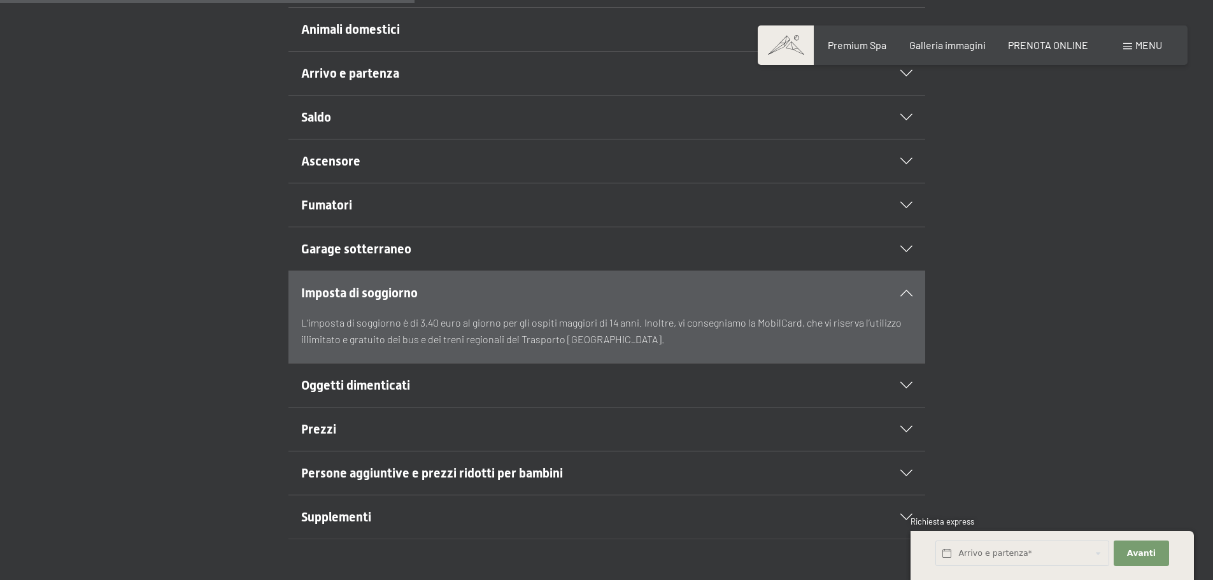
click at [403, 252] on span "Garage sotterraneo" at bounding box center [356, 248] width 110 height 15
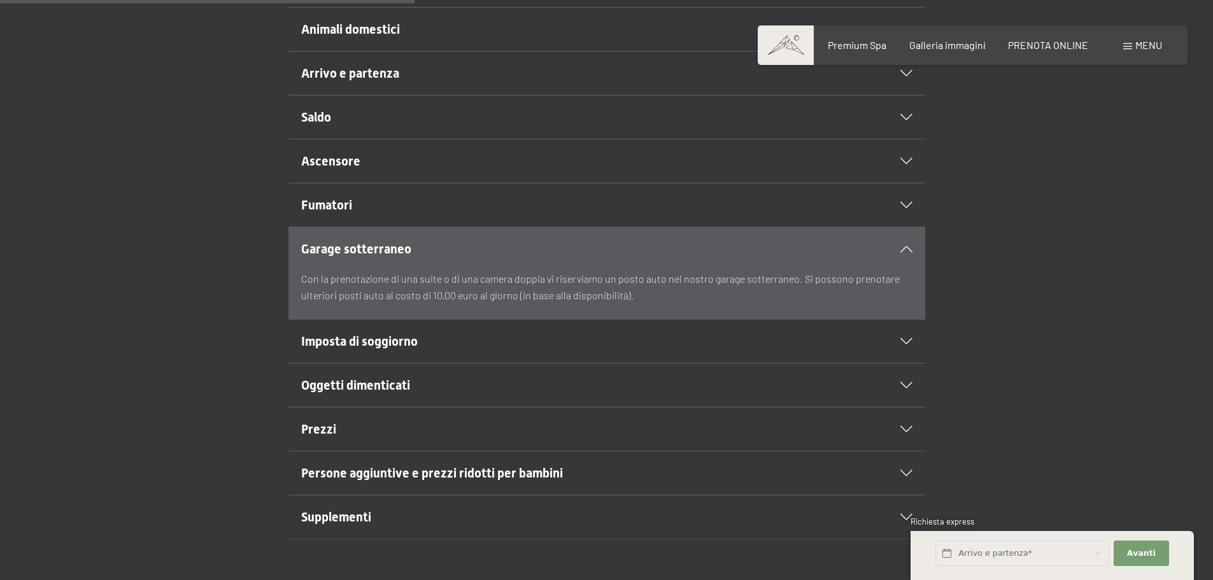
click at [357, 210] on h2 "Fumatori" at bounding box center [576, 205] width 550 height 18
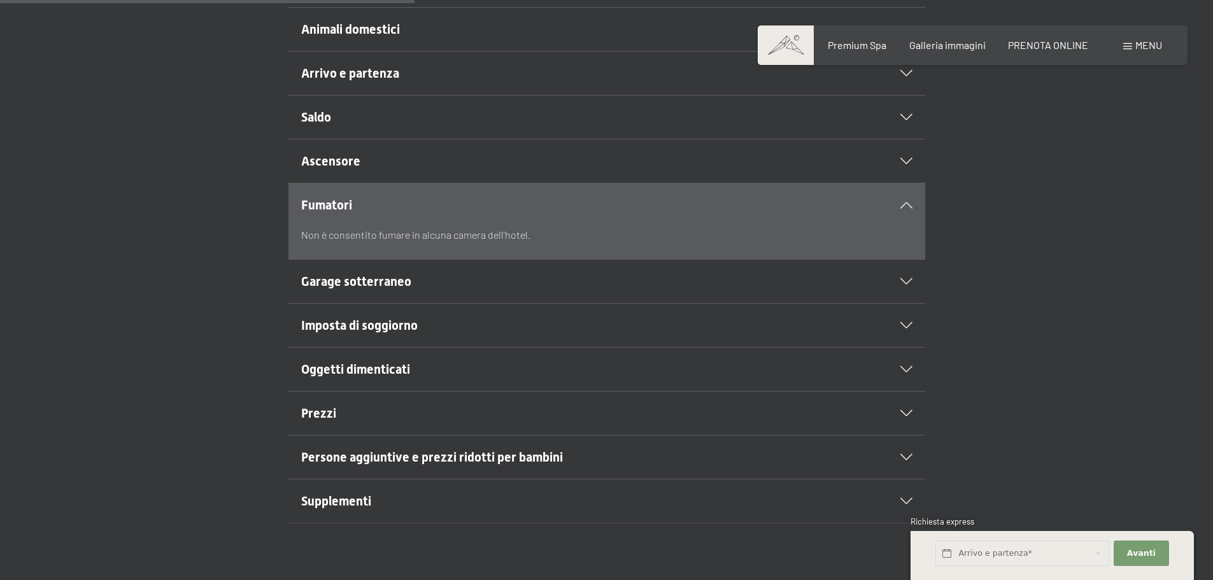
click at [352, 163] on span "Ascensore" at bounding box center [330, 161] width 59 height 15
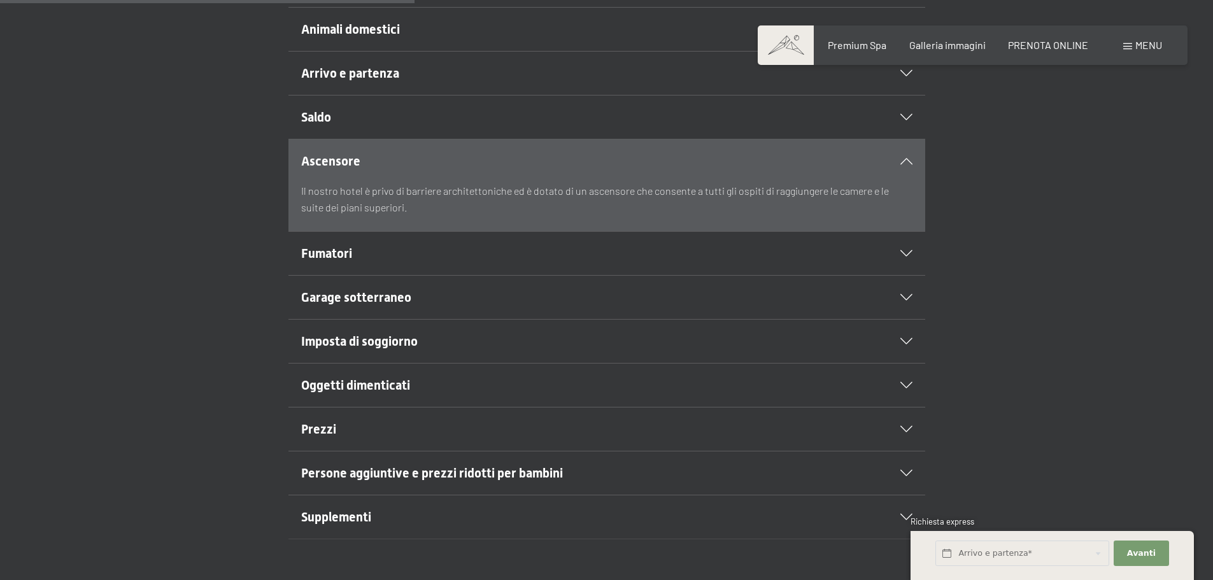
click at [350, 118] on h2 "Saldo" at bounding box center [576, 117] width 550 height 18
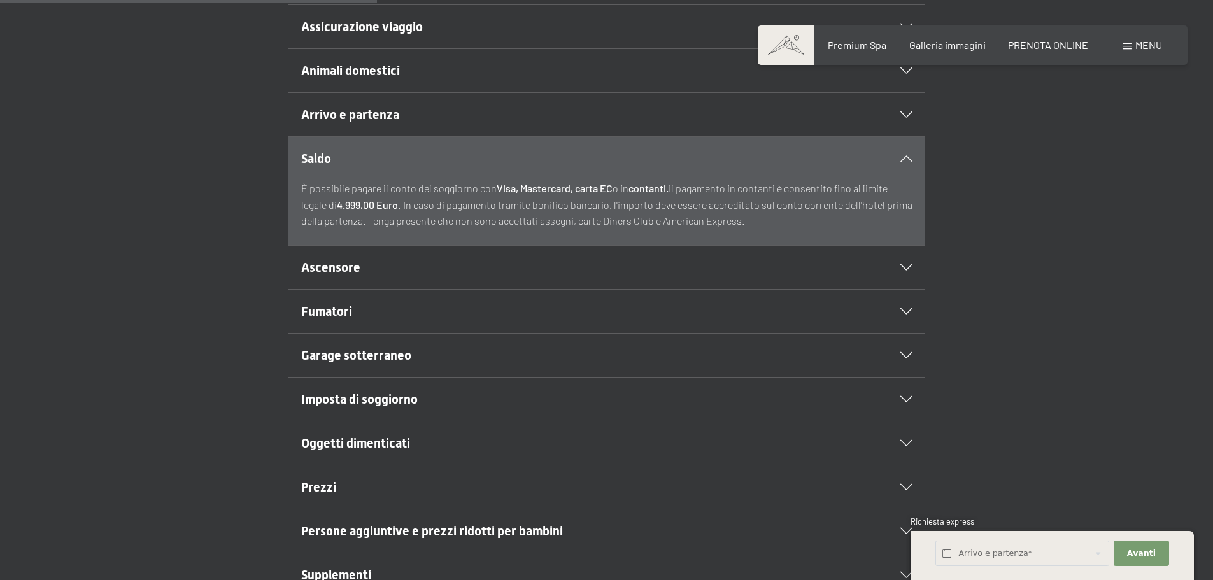
scroll to position [446, 0]
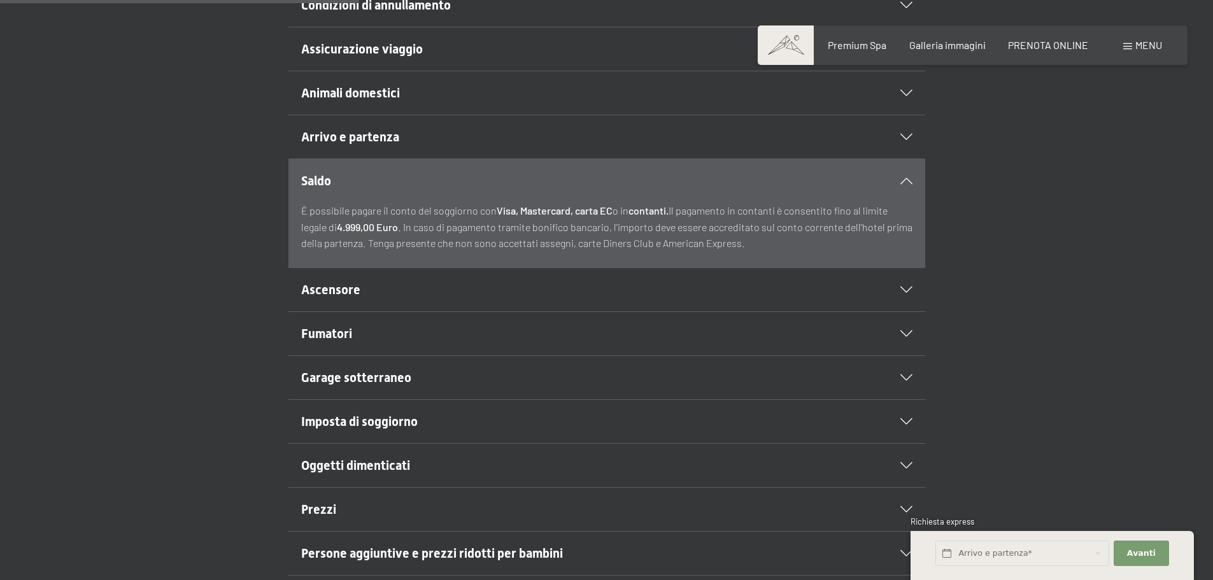
click at [397, 91] on span "Animali domestici" at bounding box center [350, 92] width 99 height 15
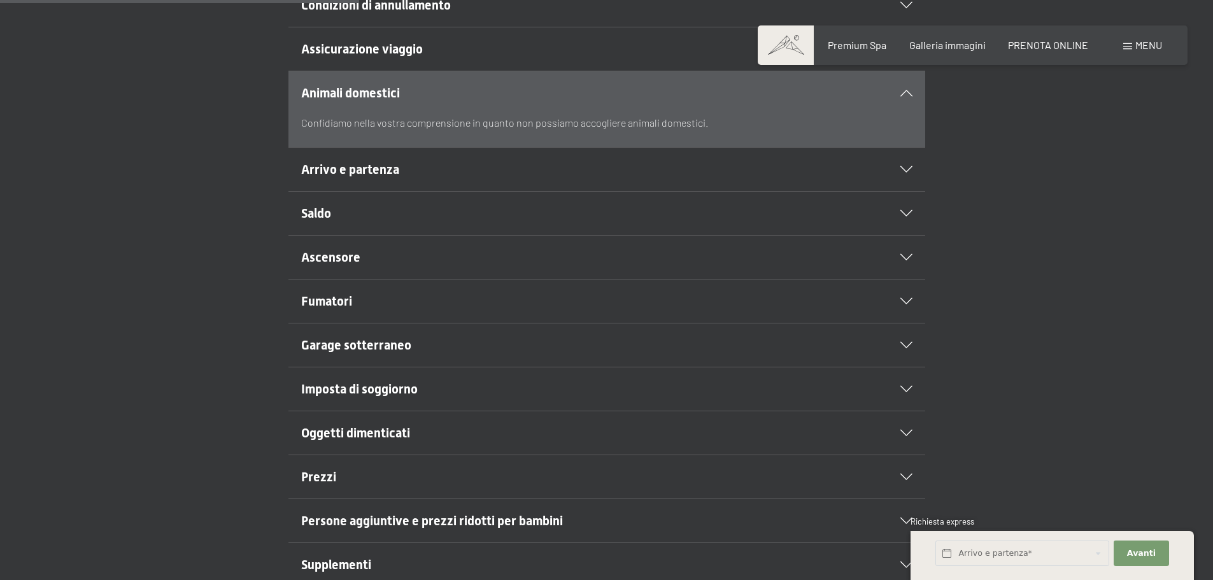
click at [345, 182] on div "Arrivo e partenza" at bounding box center [606, 169] width 611 height 43
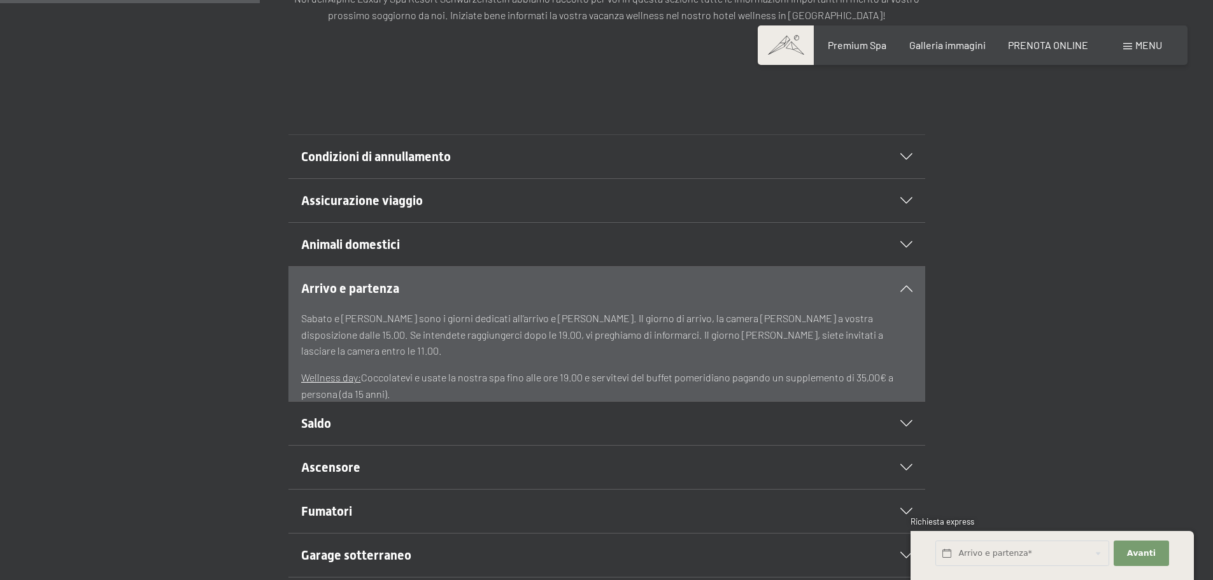
scroll to position [255, 0]
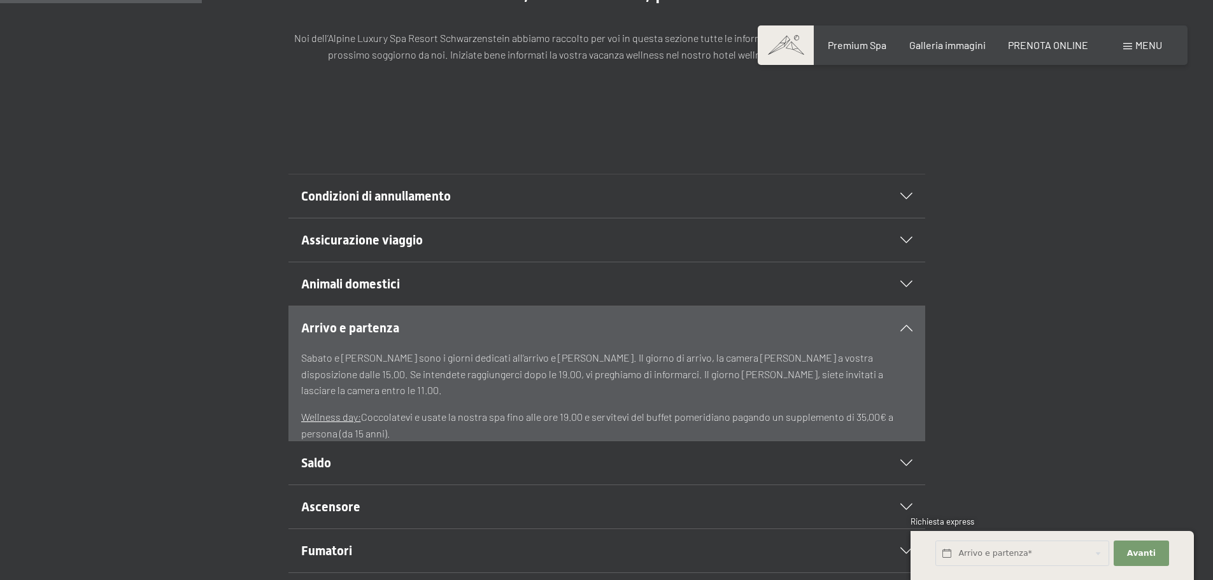
click at [348, 195] on span "Condizioni di annullamento" at bounding box center [376, 196] width 150 height 15
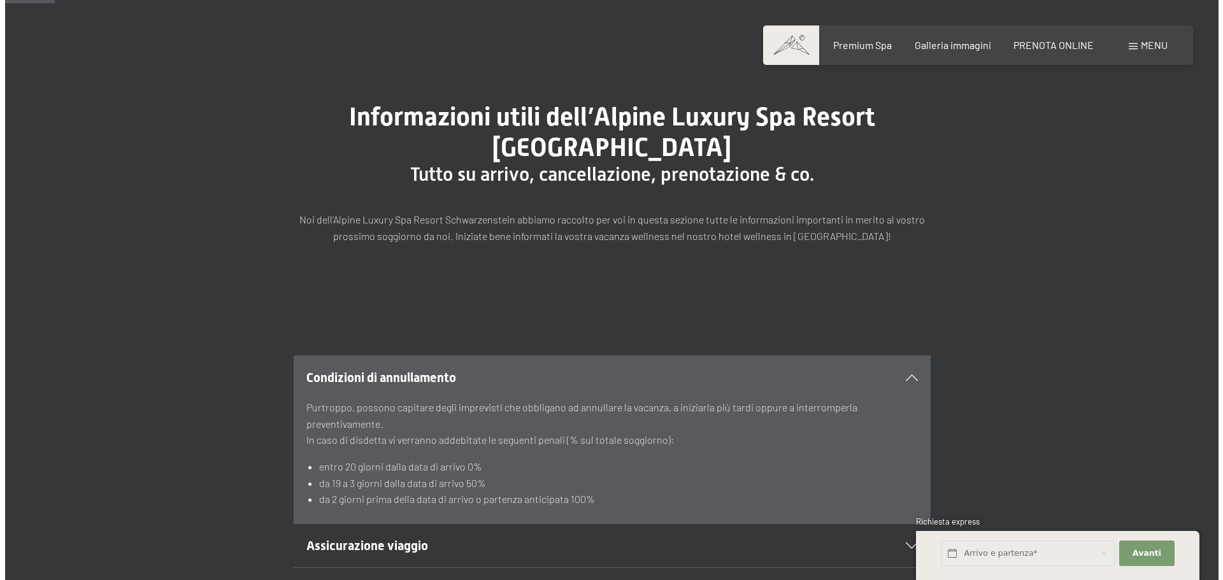
scroll to position [64, 0]
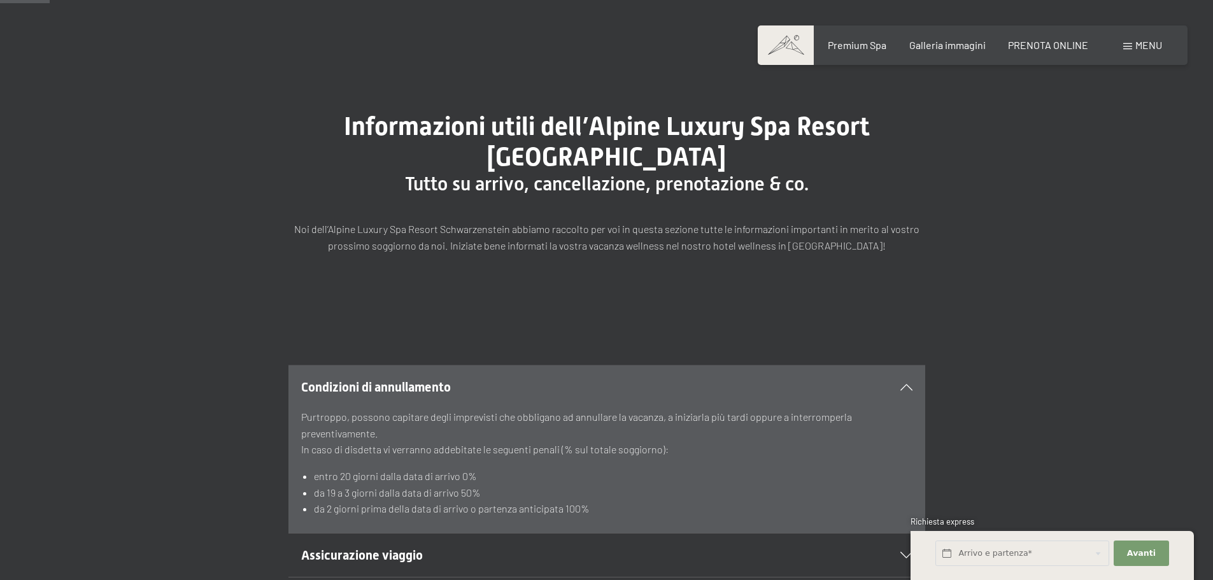
click at [1154, 46] on span "Menu" at bounding box center [1149, 45] width 27 height 12
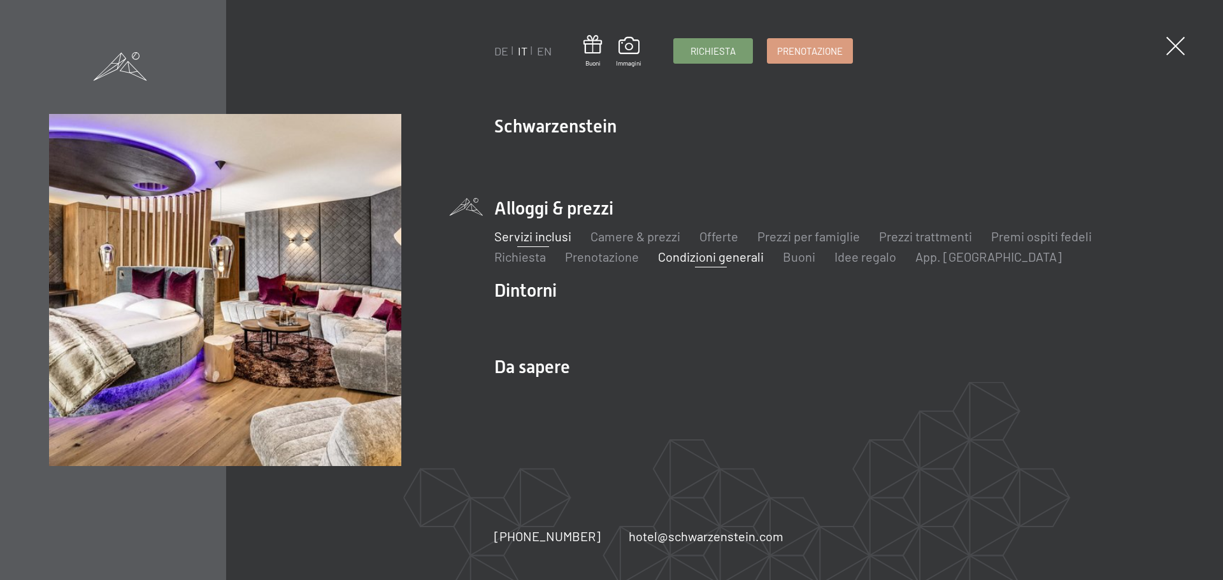
click at [550, 235] on link "Servizi inclusi" at bounding box center [532, 236] width 77 height 15
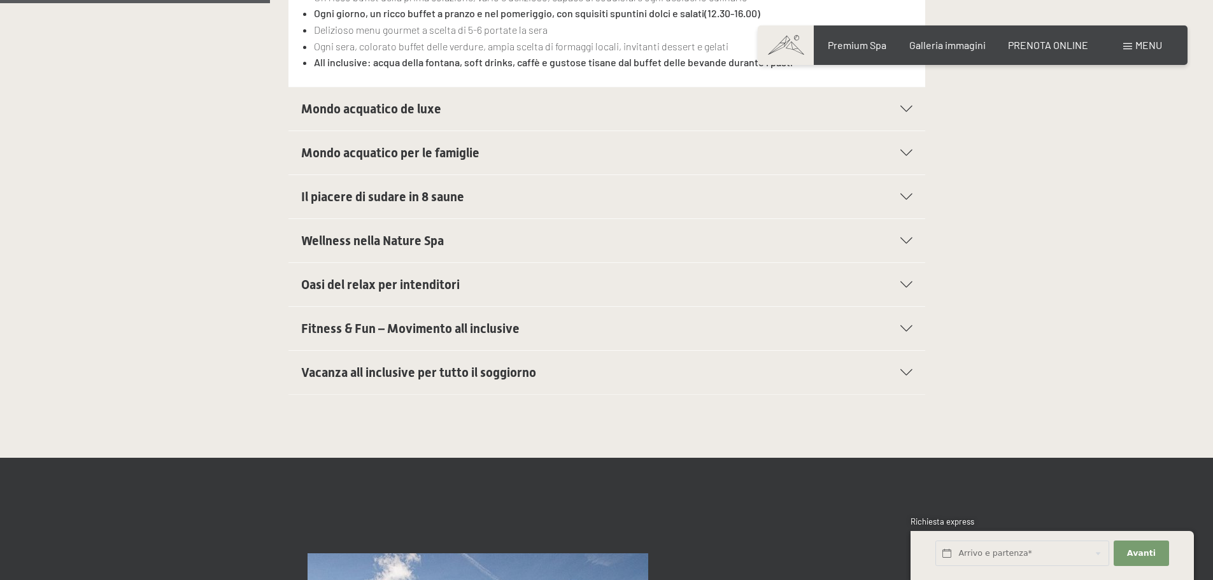
scroll to position [573, 0]
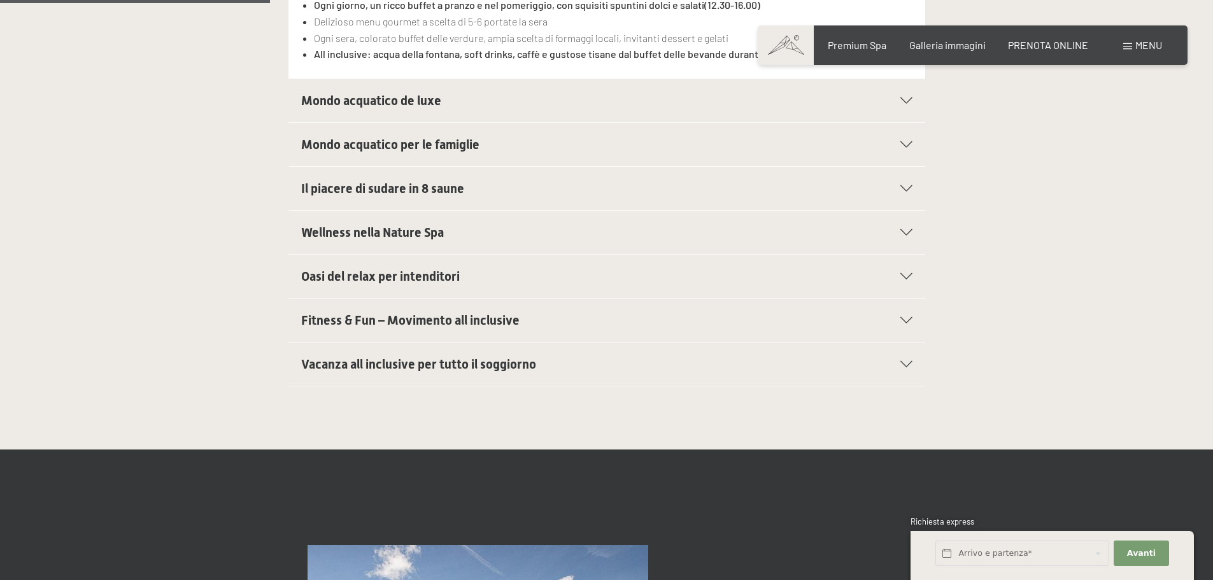
click at [501, 369] on span "Vacanza all inclusive per tutto il soggiorno" at bounding box center [418, 364] width 235 height 15
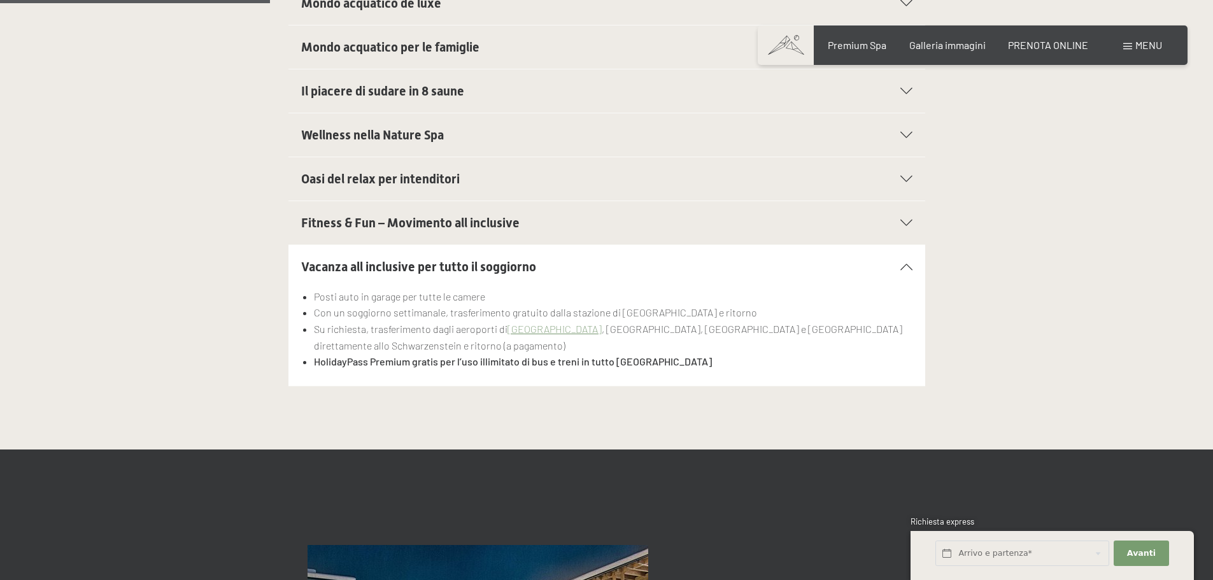
click at [427, 225] on span "Fitness & Fun – Movimento all inclusive" at bounding box center [410, 222] width 218 height 15
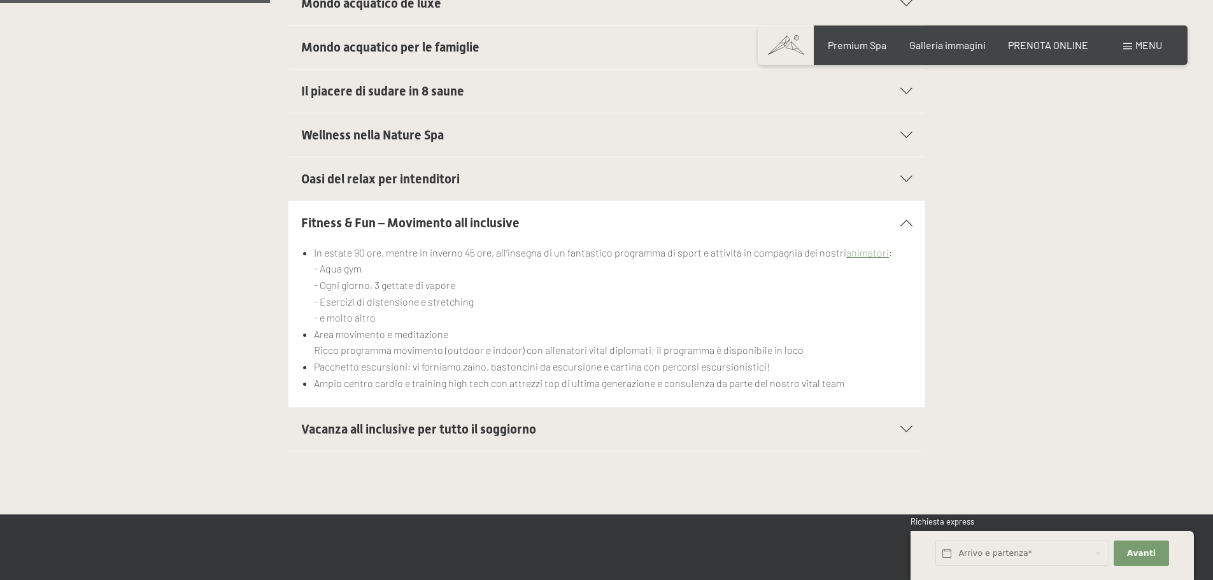
click at [428, 178] on span "Oasi del relax per intenditori" at bounding box center [380, 178] width 159 height 15
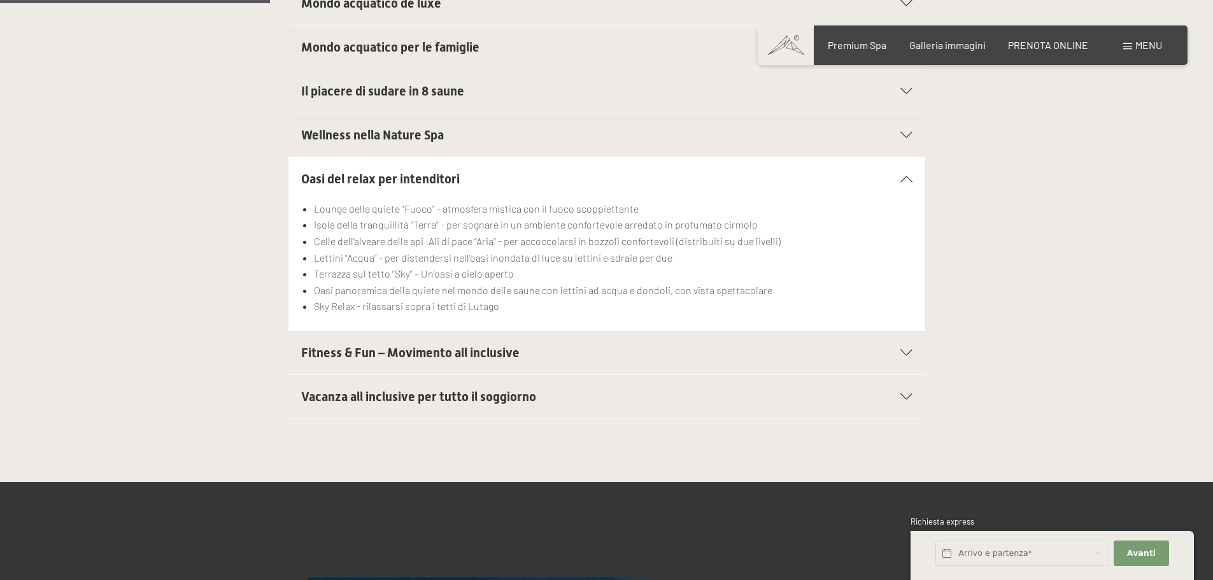
click at [436, 136] on span "Wellness nella Nature Spa" at bounding box center [372, 134] width 143 height 15
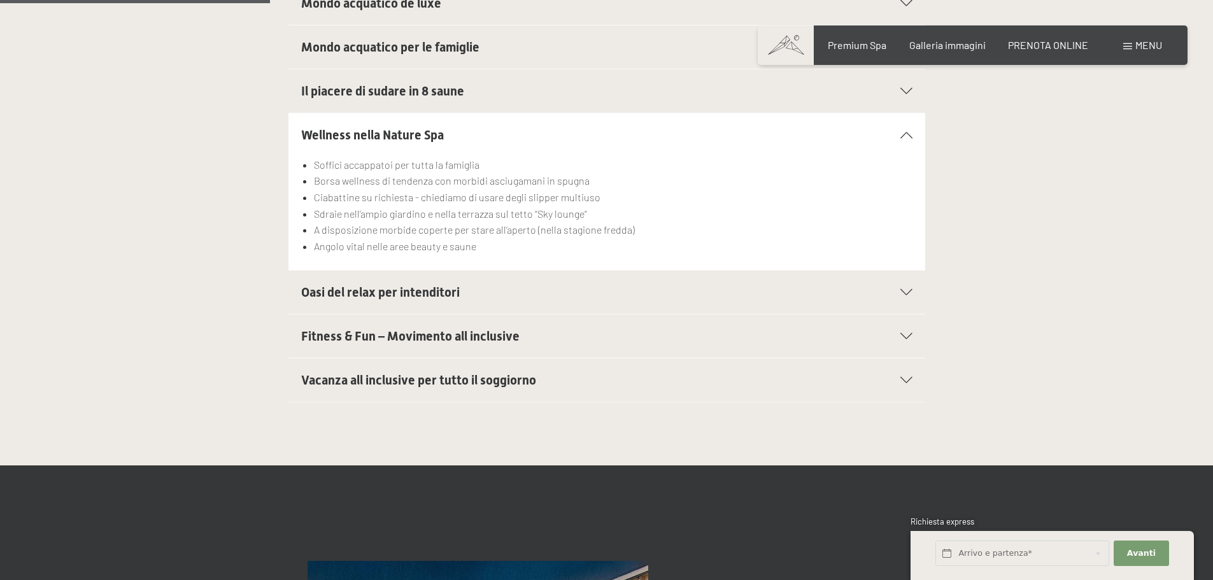
click at [437, 92] on span "Il piacere di sudare in 8 saune" at bounding box center [382, 90] width 163 height 15
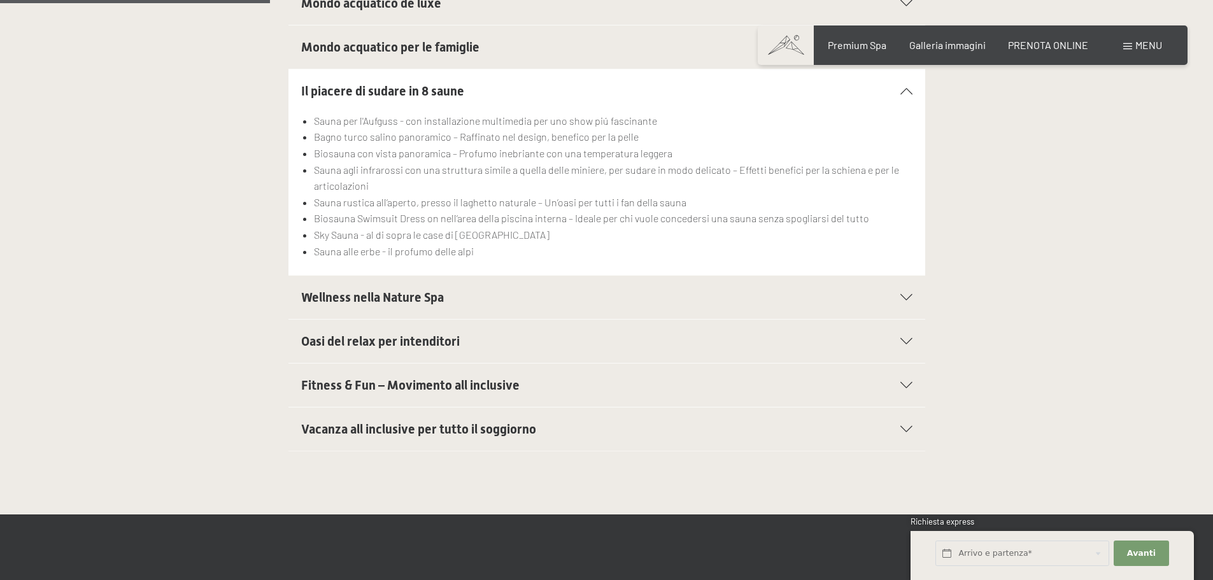
click at [334, 54] on span "Mondo acquatico per le famiglie" at bounding box center [390, 46] width 178 height 15
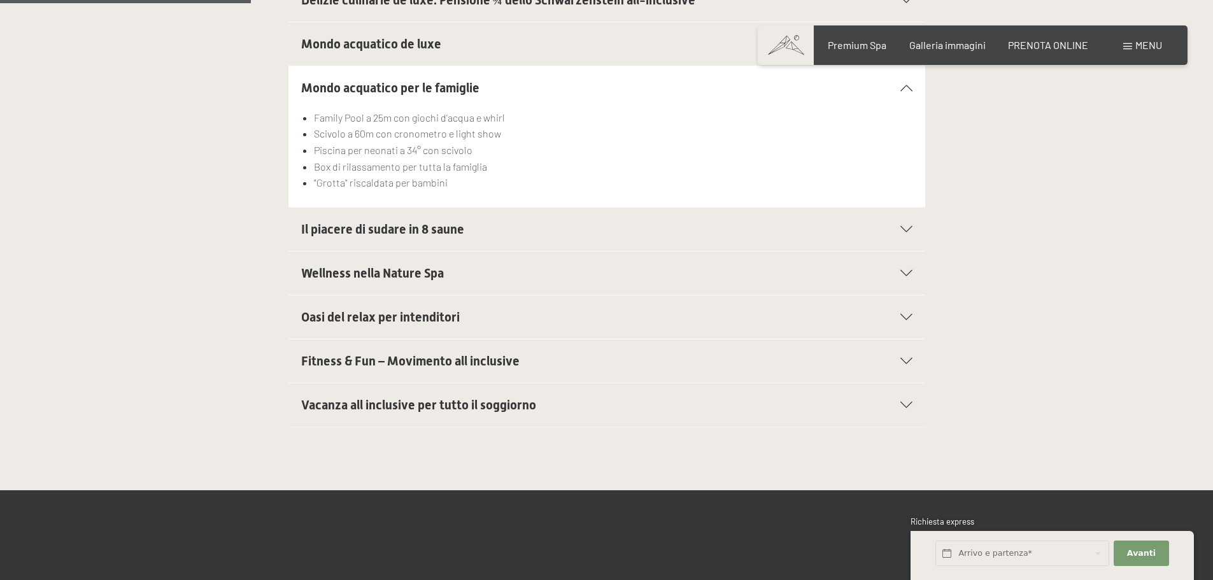
scroll to position [510, 0]
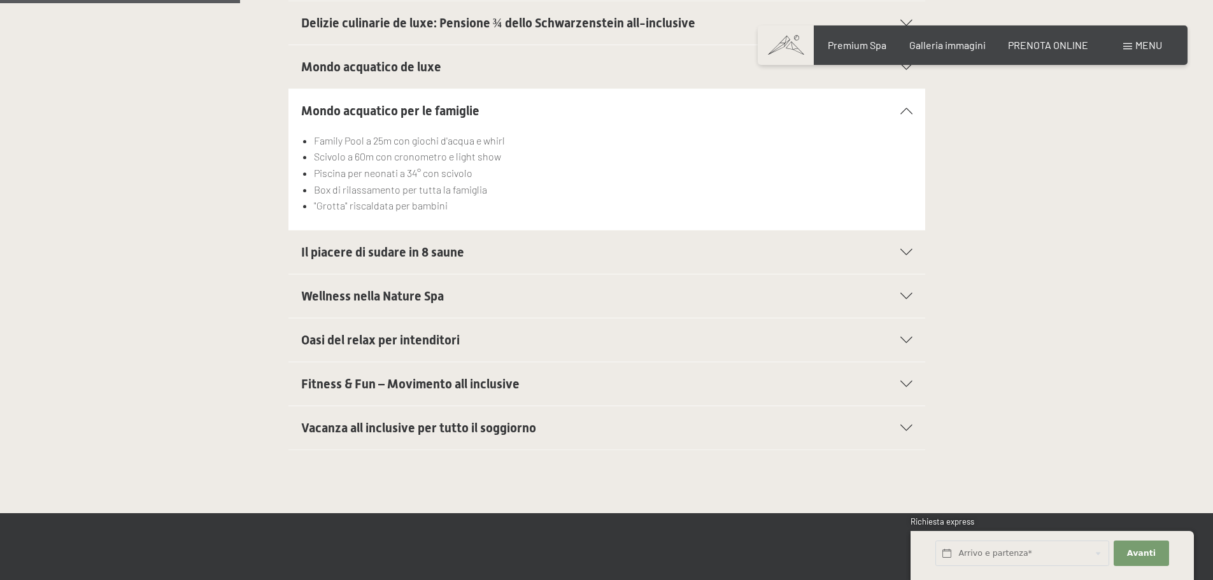
click at [344, 69] on span "Mondo acquatico de luxe" at bounding box center [371, 66] width 140 height 15
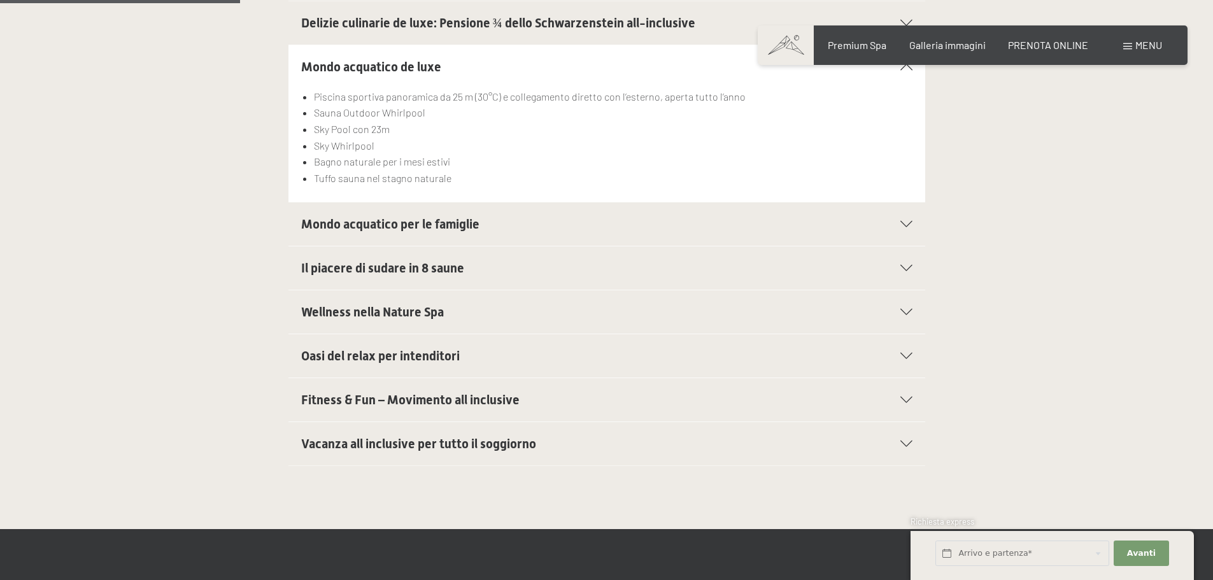
click at [373, 23] on span "Delizie culinarie de luxe: Pensione ¾ dello Schwarzenstein all-inclusive" at bounding box center [498, 22] width 394 height 15
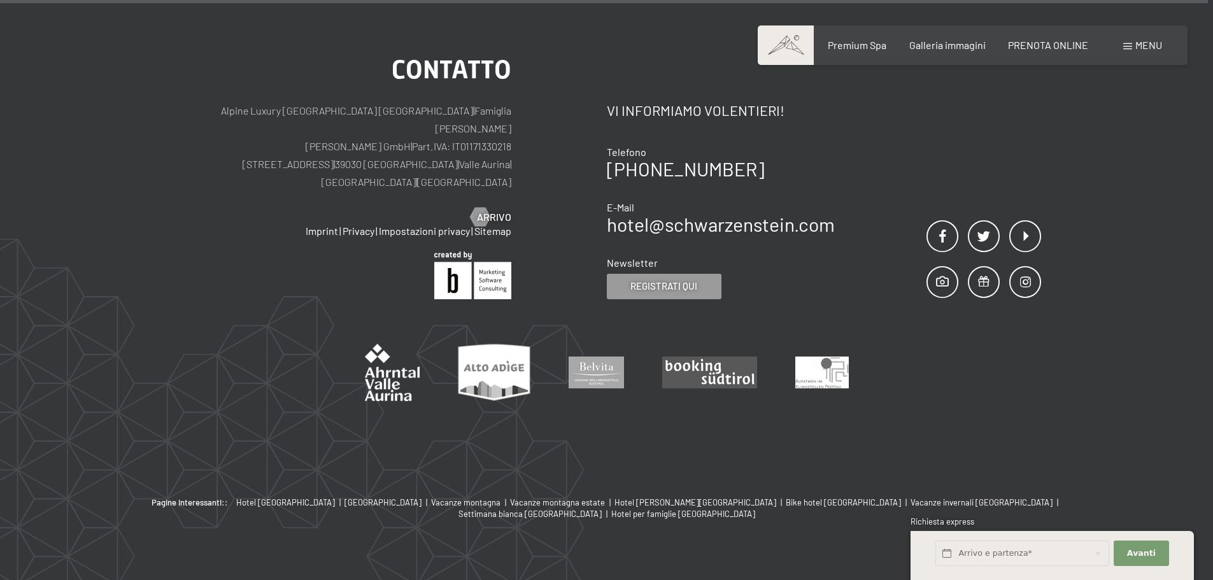
scroll to position [2634, 0]
